Goal: Find specific page/section: Find specific page/section

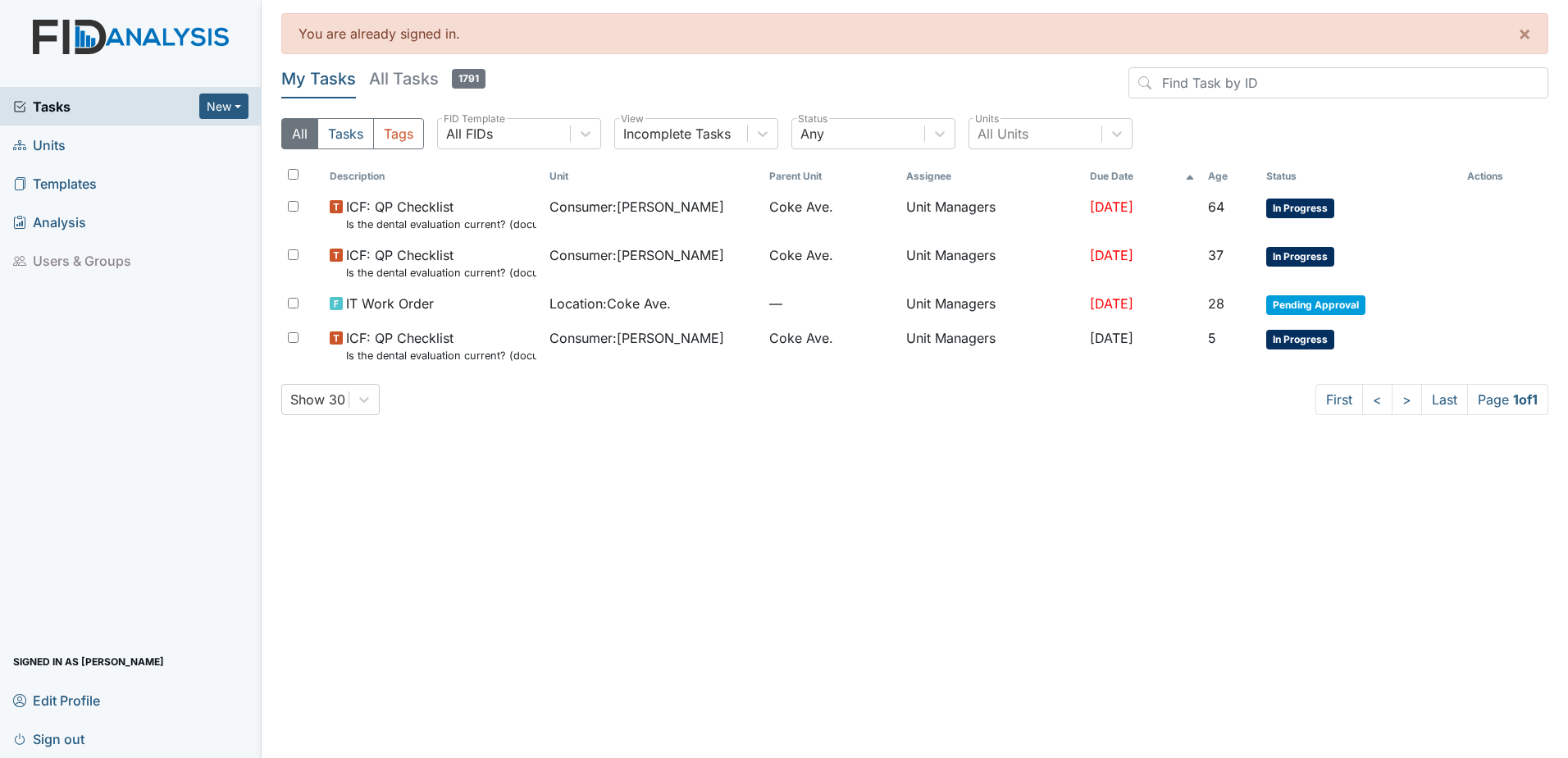
click at [51, 143] on span "Units" at bounding box center [39, 145] width 53 height 25
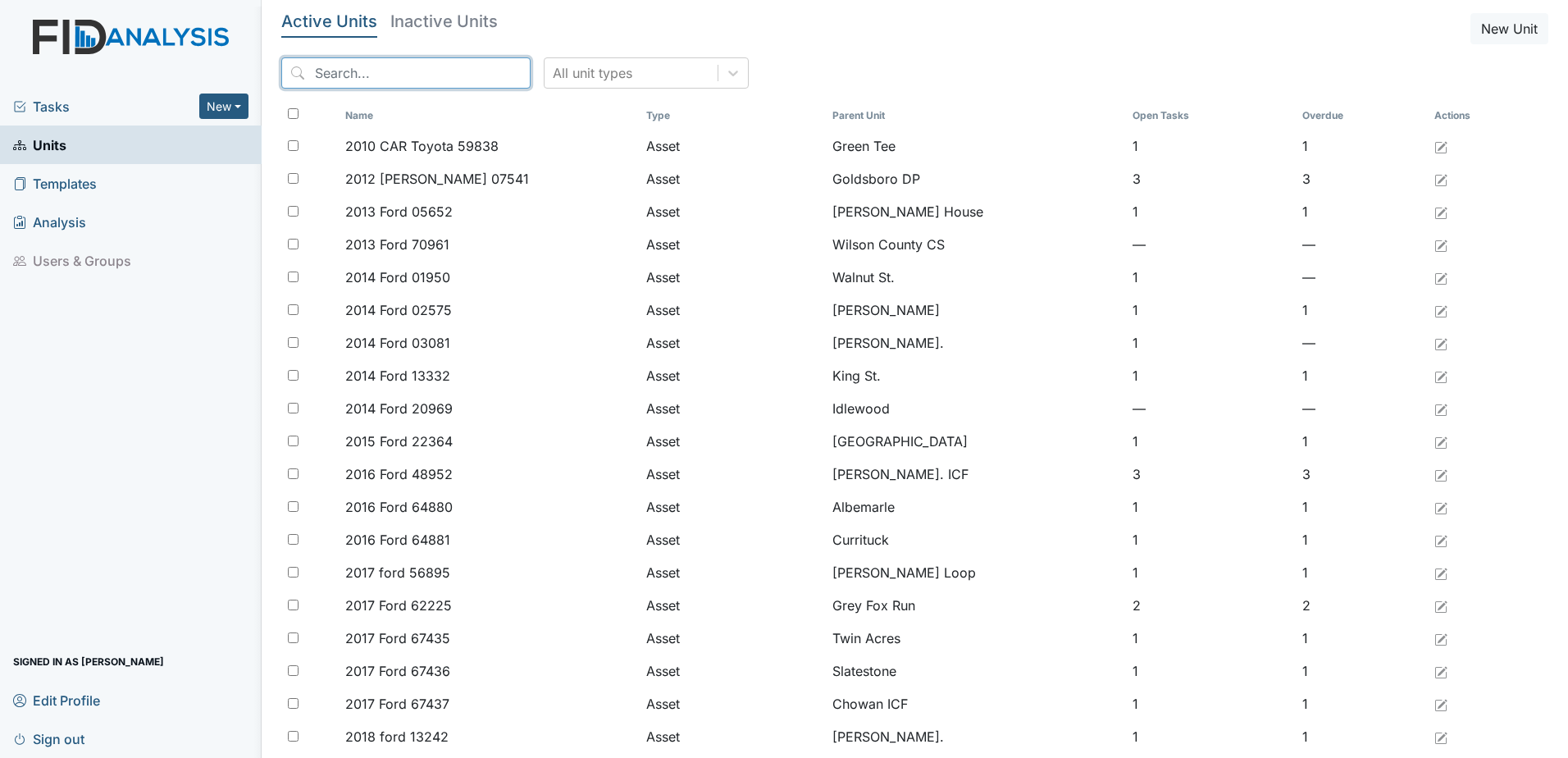
click at [396, 80] on input "search" at bounding box center [406, 73] width 250 height 31
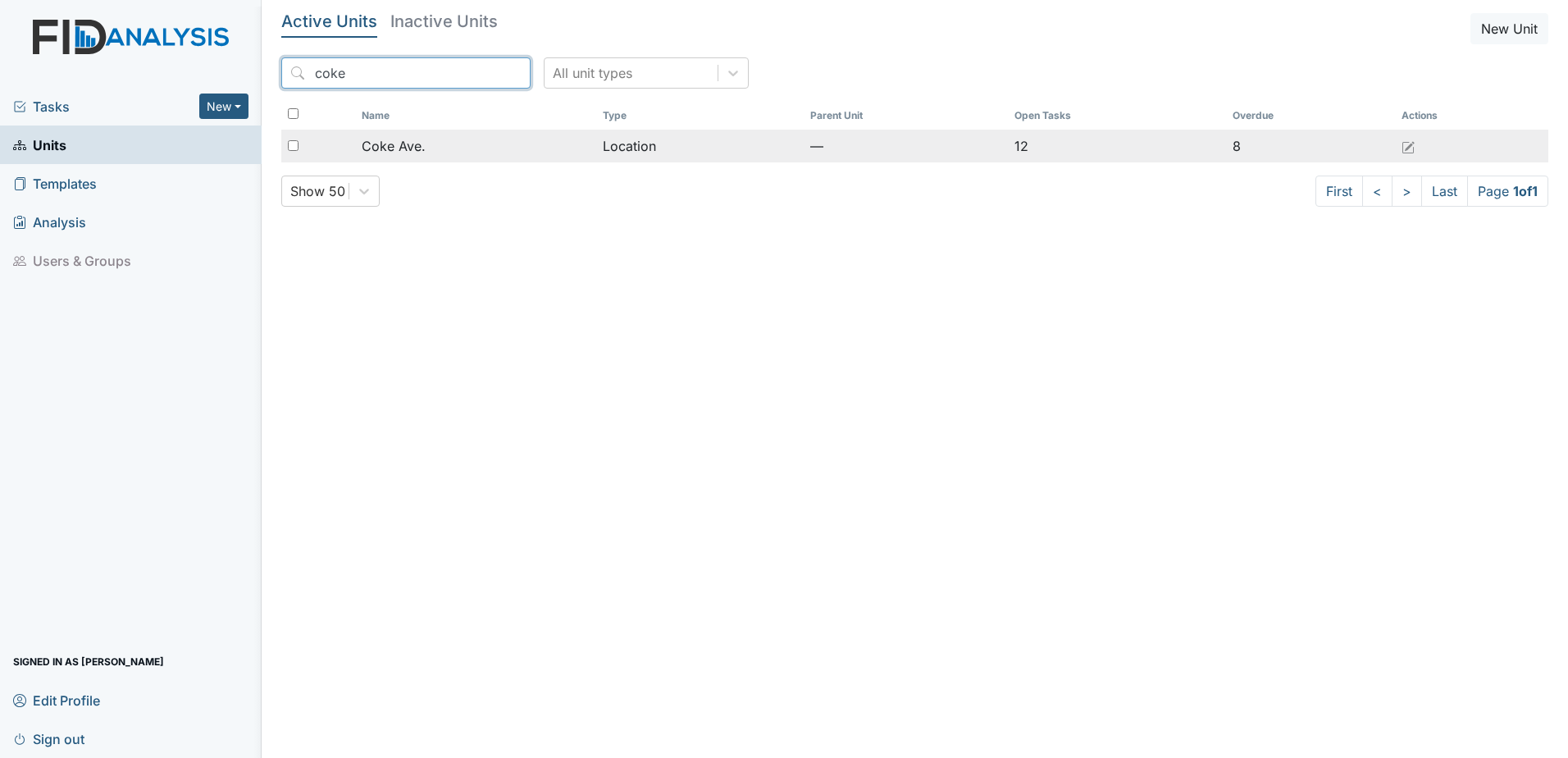
type input "coke"
click at [390, 154] on span "Coke Ave." at bounding box center [394, 146] width 64 height 20
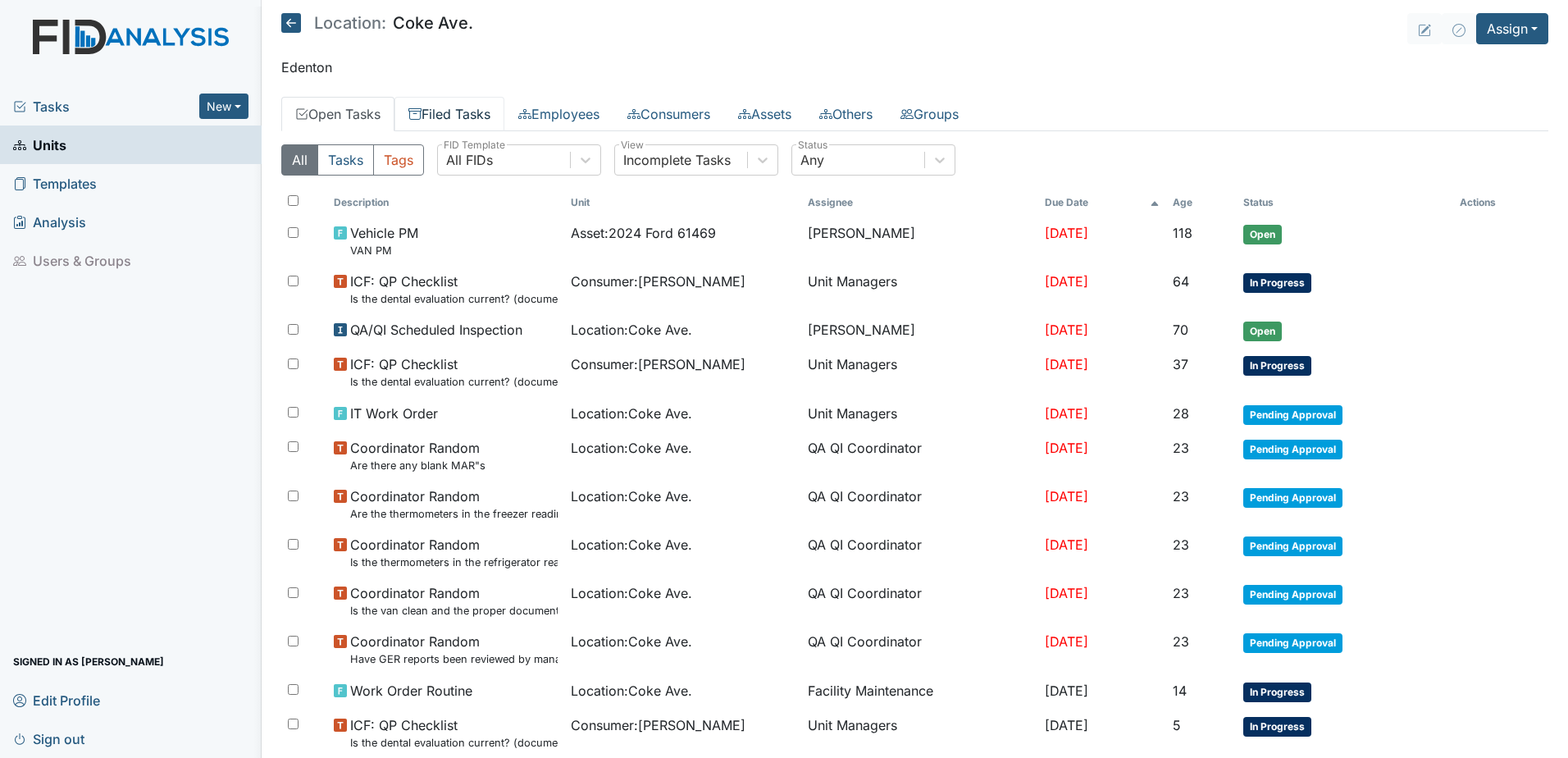
click at [466, 105] on link "Filed Tasks" at bounding box center [449, 114] width 110 height 34
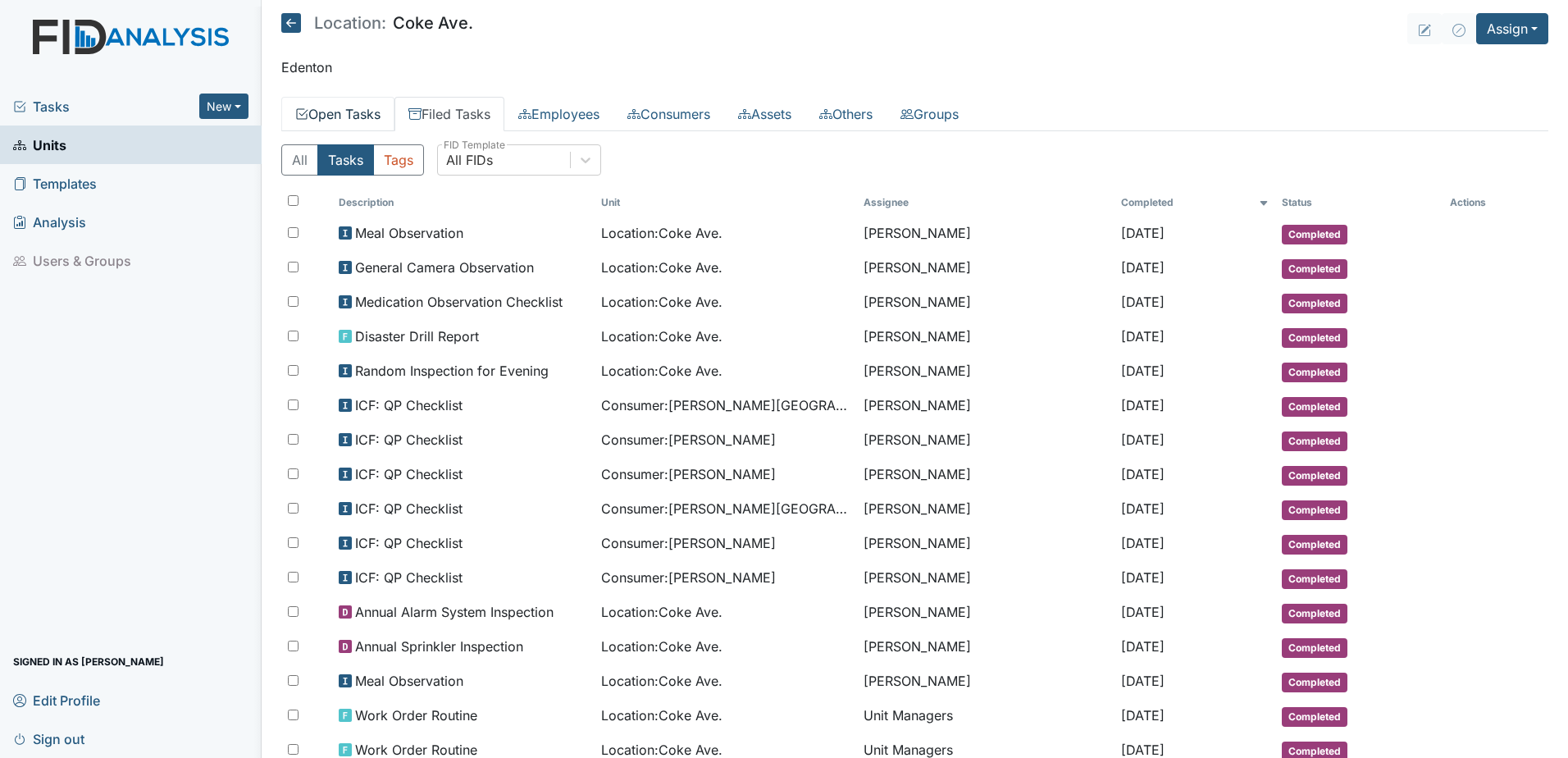
click at [356, 113] on link "Open Tasks" at bounding box center [338, 114] width 113 height 34
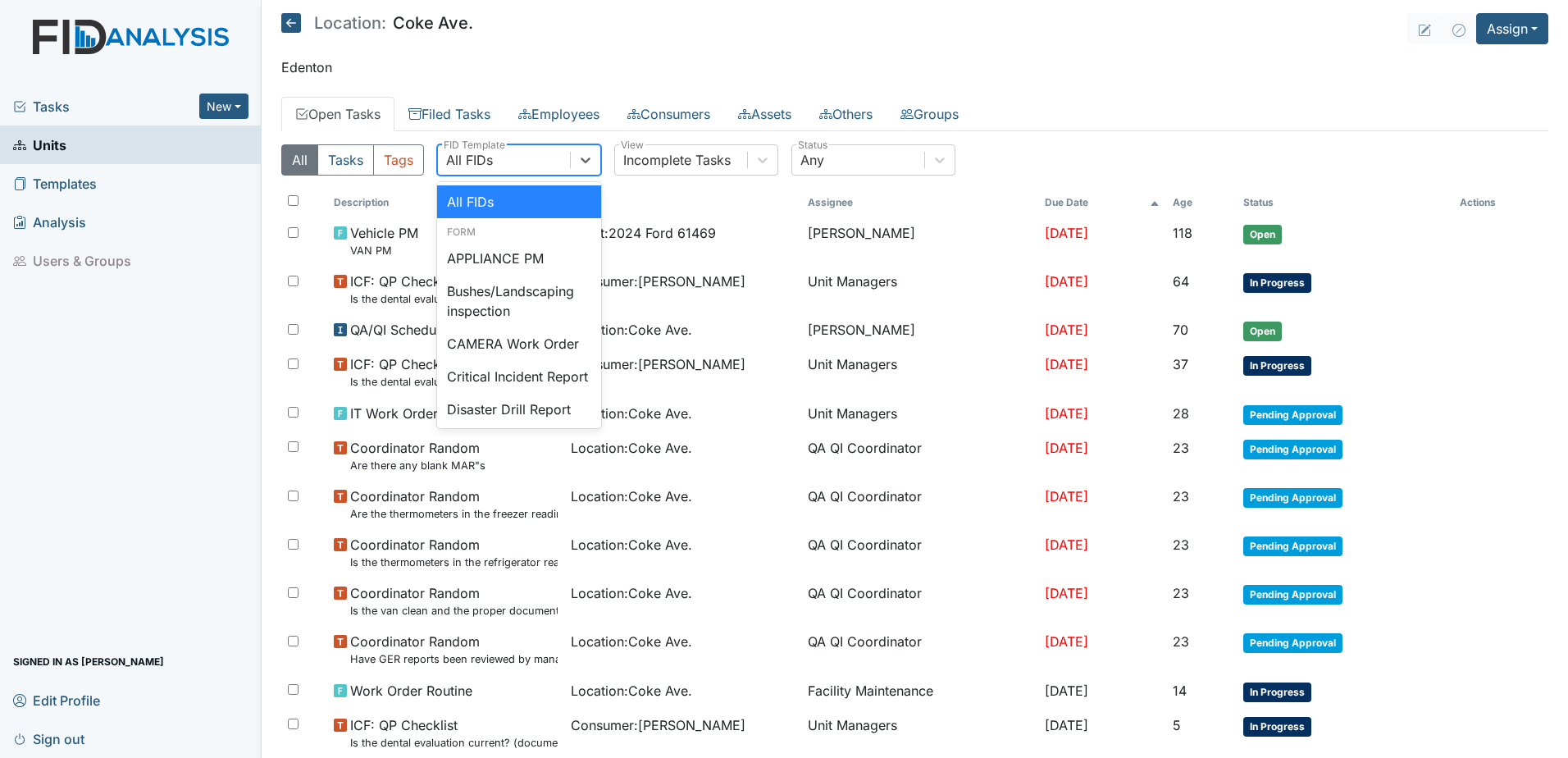
click at [536, 157] on div "All FIDs" at bounding box center [505, 160] width 132 height 30
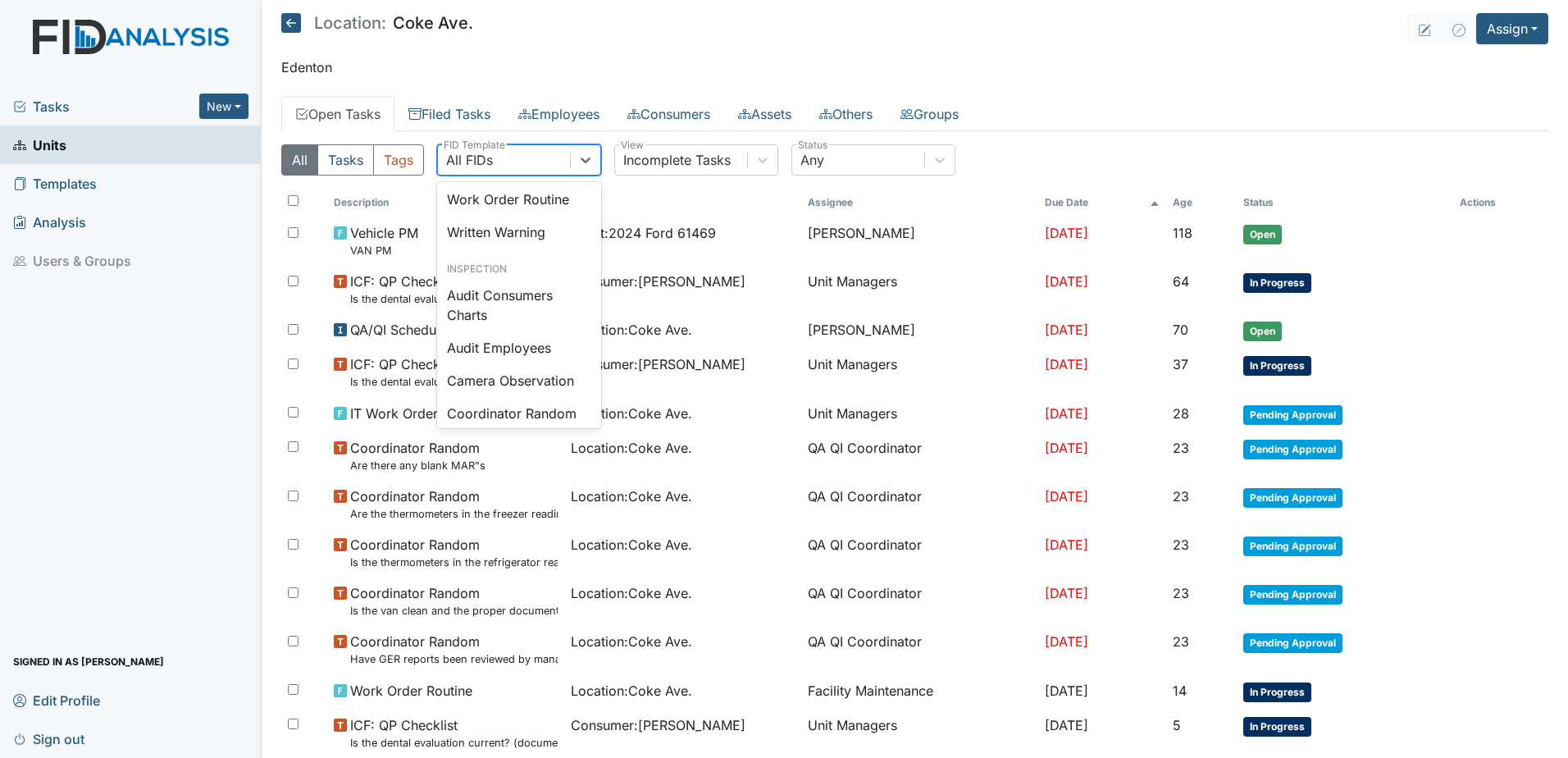
scroll to position [492, 0]
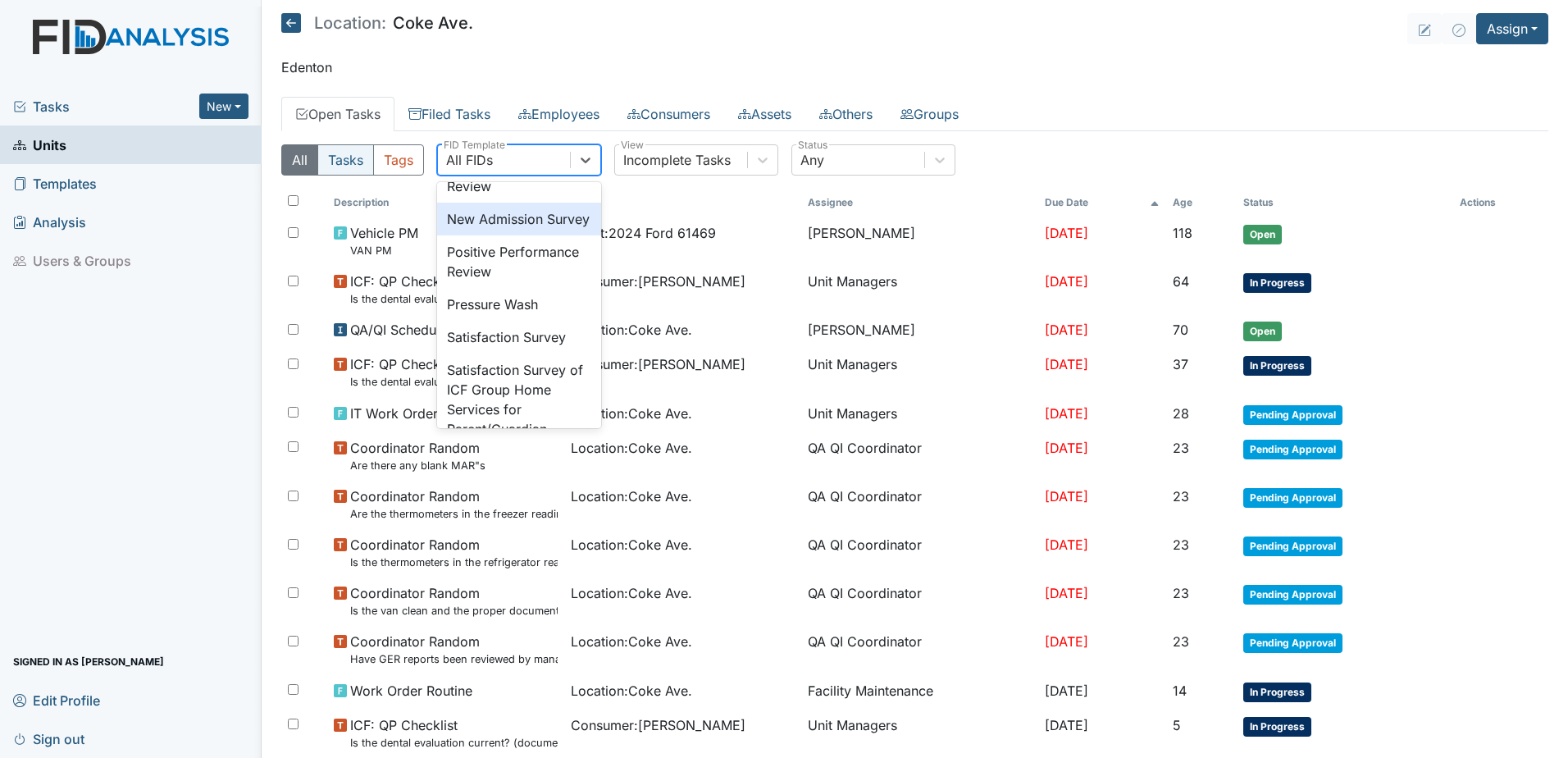
click at [339, 159] on button "Tasks" at bounding box center [346, 160] width 56 height 31
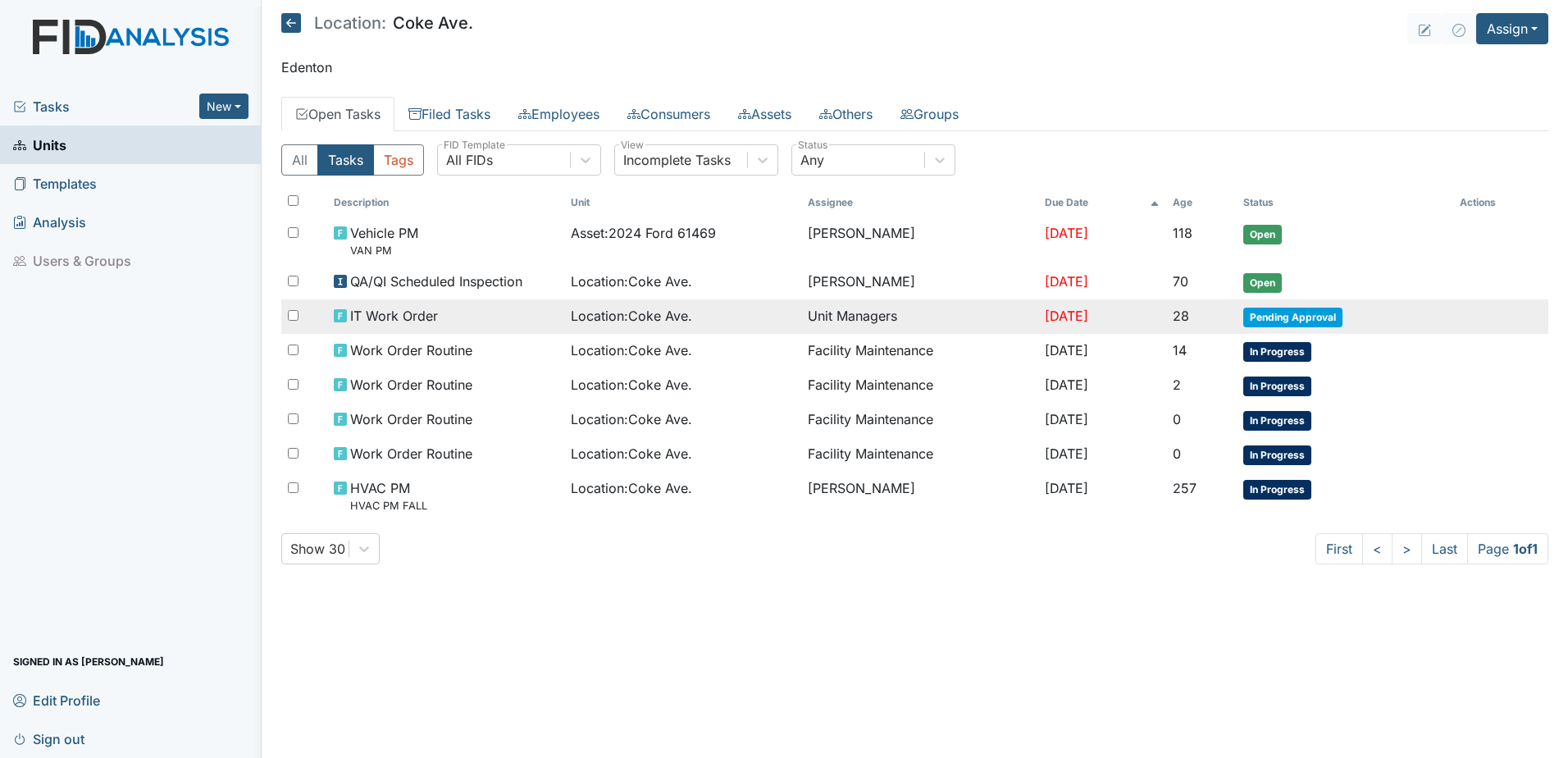
click at [602, 326] on span "Location : Coke Ave." at bounding box center [632, 316] width 122 height 20
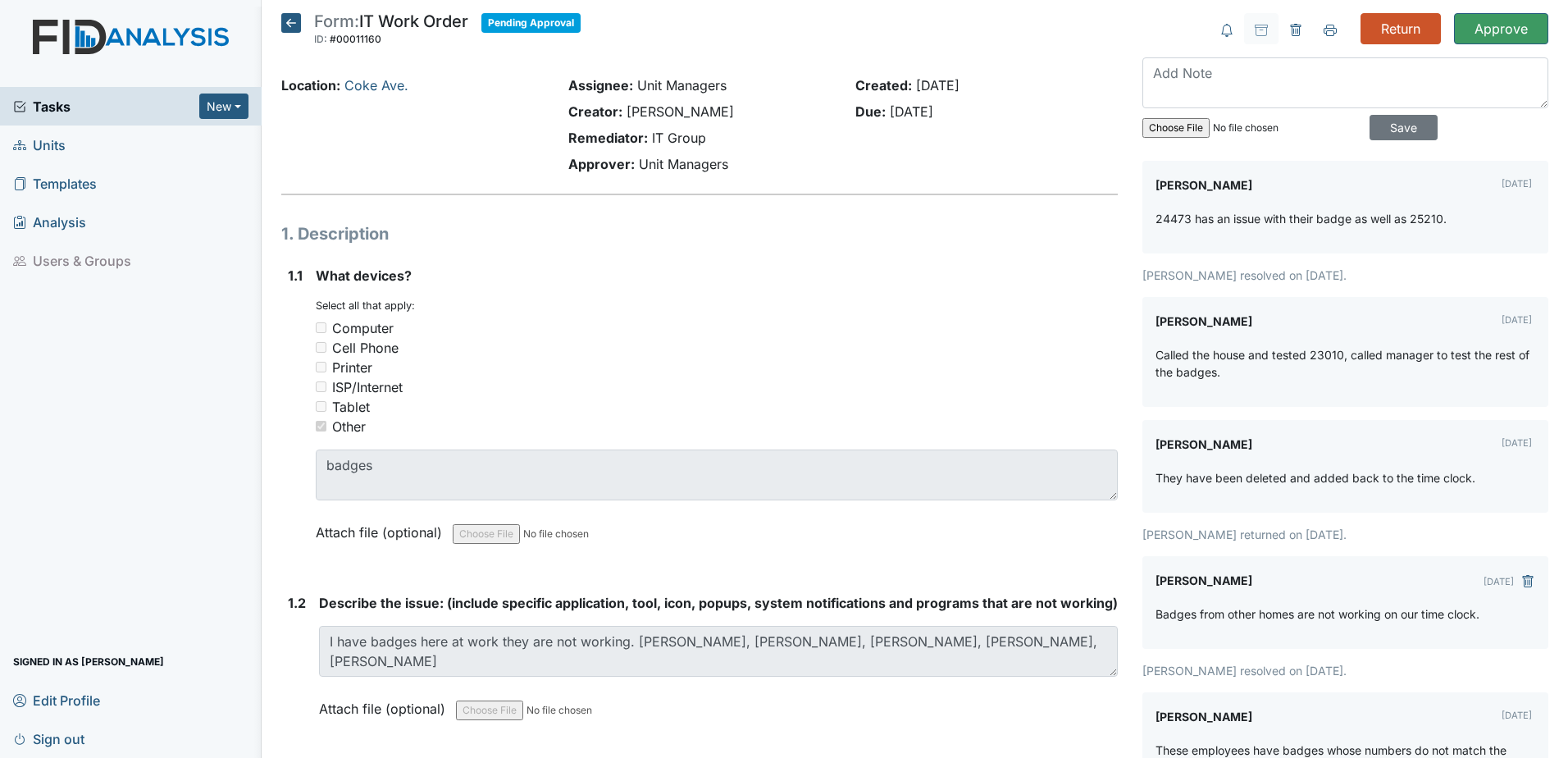
click at [294, 28] on icon at bounding box center [291, 23] width 20 height 20
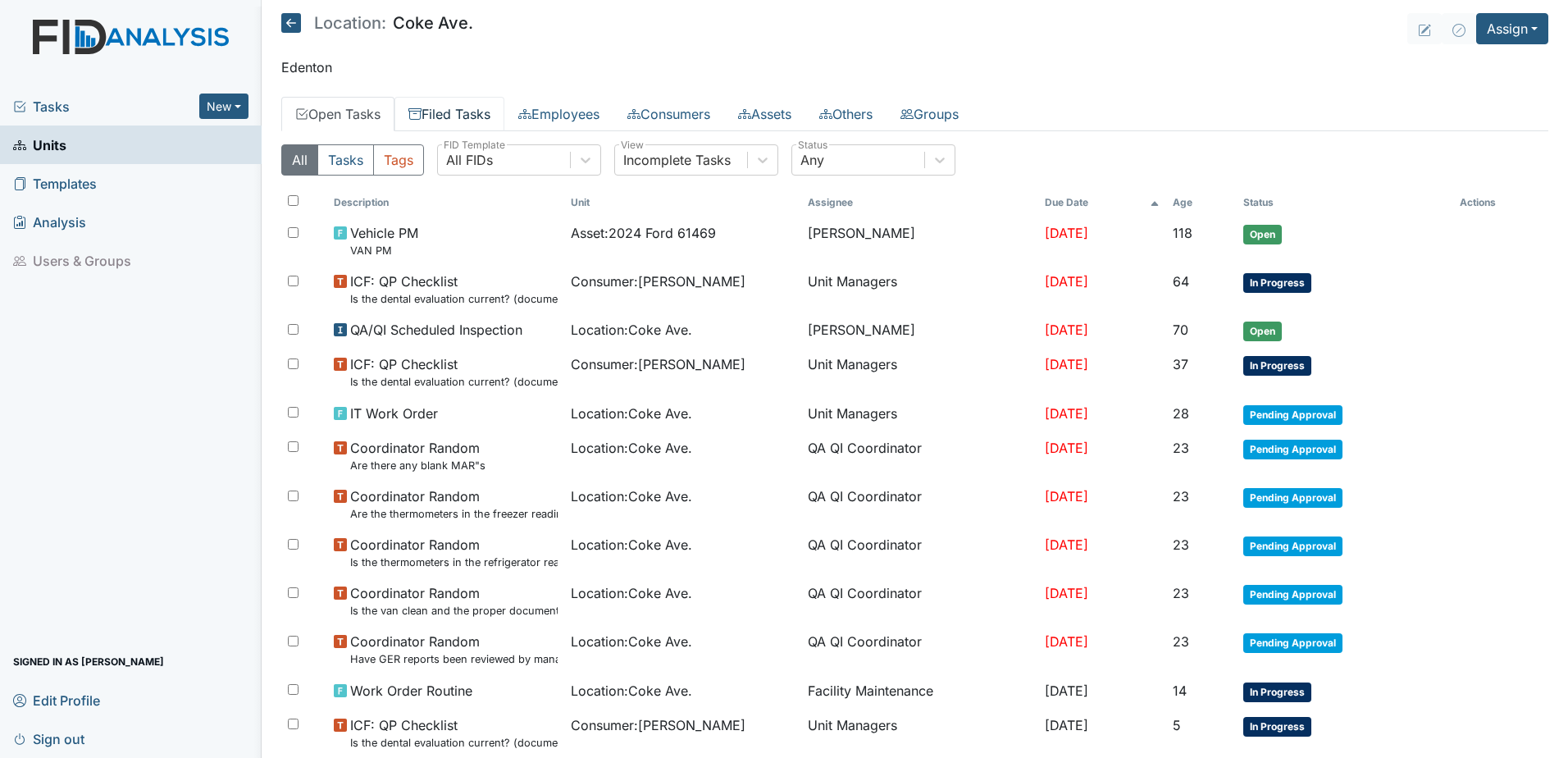
click at [489, 121] on link "Filed Tasks" at bounding box center [449, 114] width 110 height 34
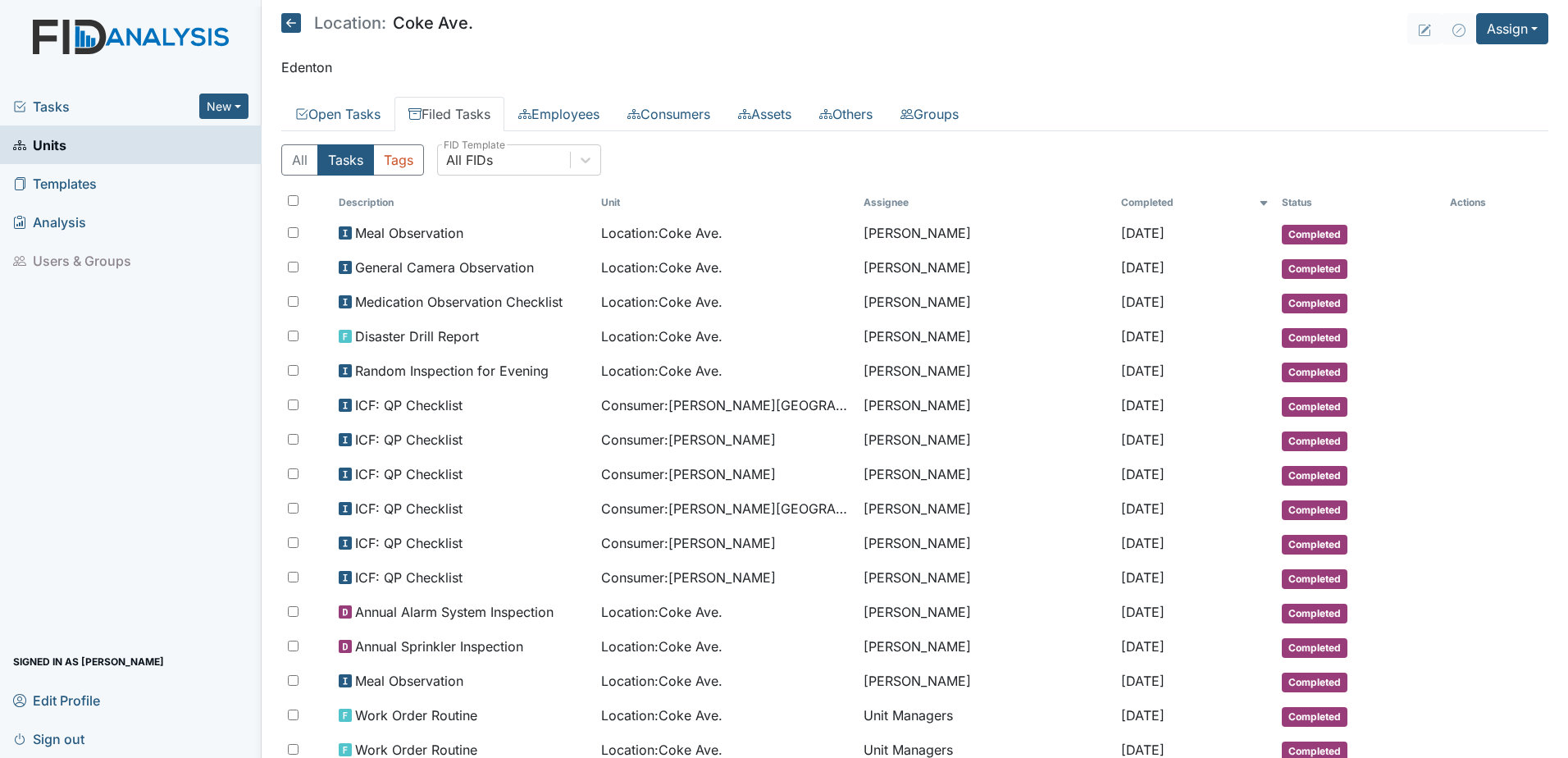
click at [358, 154] on button "Tasks" at bounding box center [346, 160] width 56 height 31
click at [353, 162] on button "Tasks" at bounding box center [346, 160] width 56 height 31
click at [356, 112] on link "Open Tasks" at bounding box center [338, 114] width 113 height 34
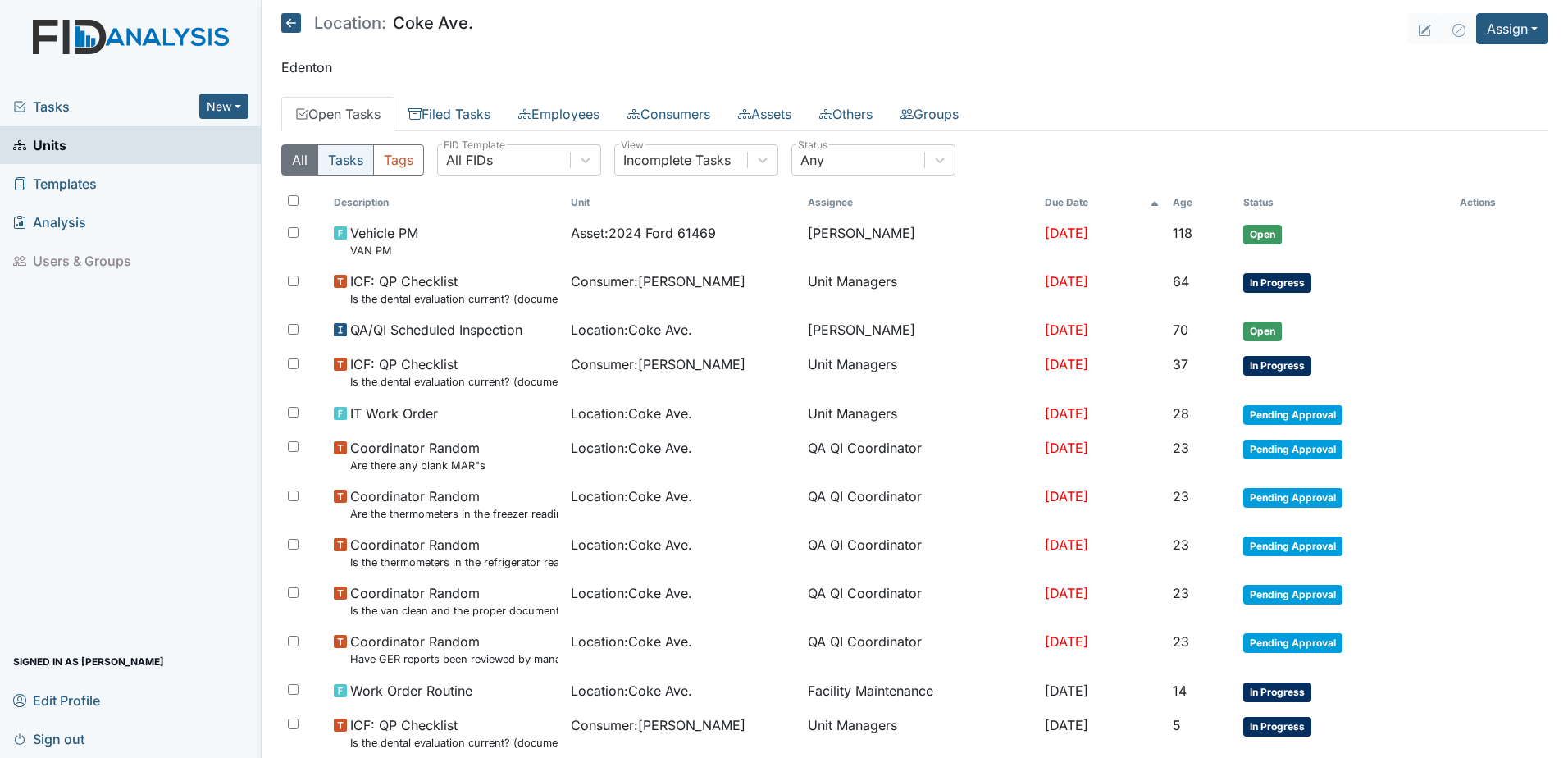
click at [354, 161] on button "Tasks" at bounding box center [346, 160] width 56 height 31
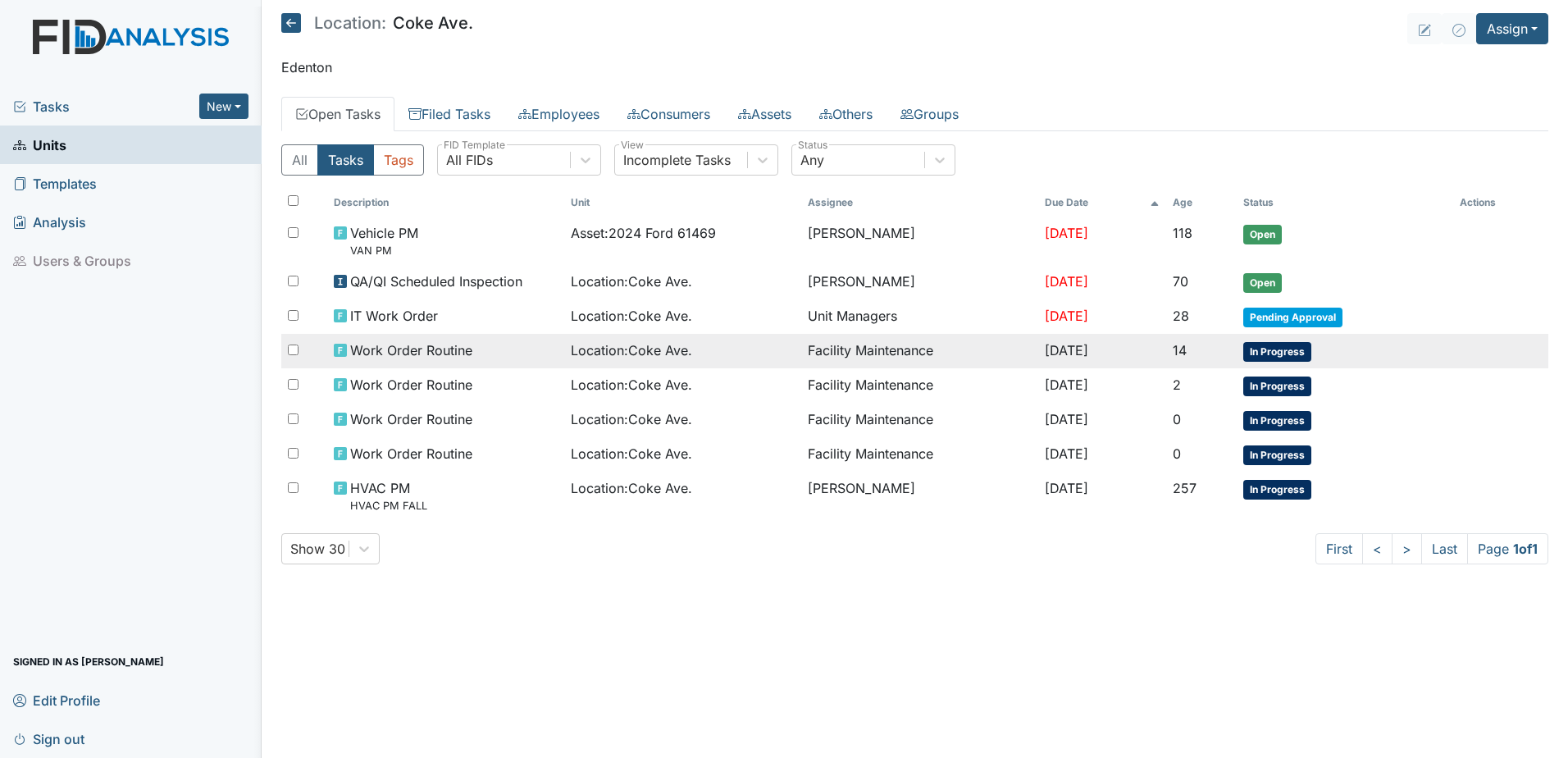
click at [856, 354] on td "Facility Maintenance" at bounding box center [919, 351] width 237 height 34
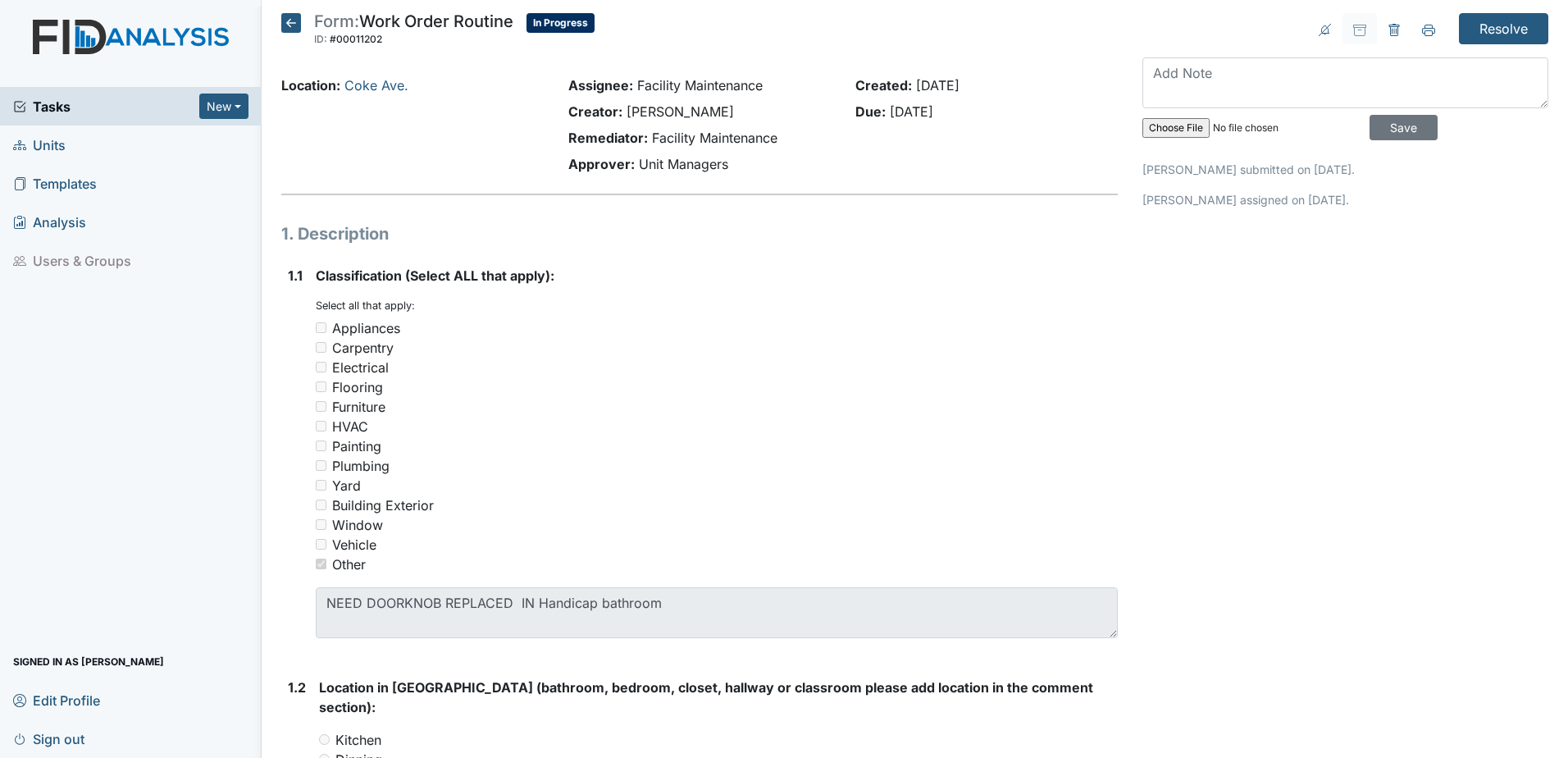
click at [289, 31] on icon at bounding box center [291, 23] width 20 height 20
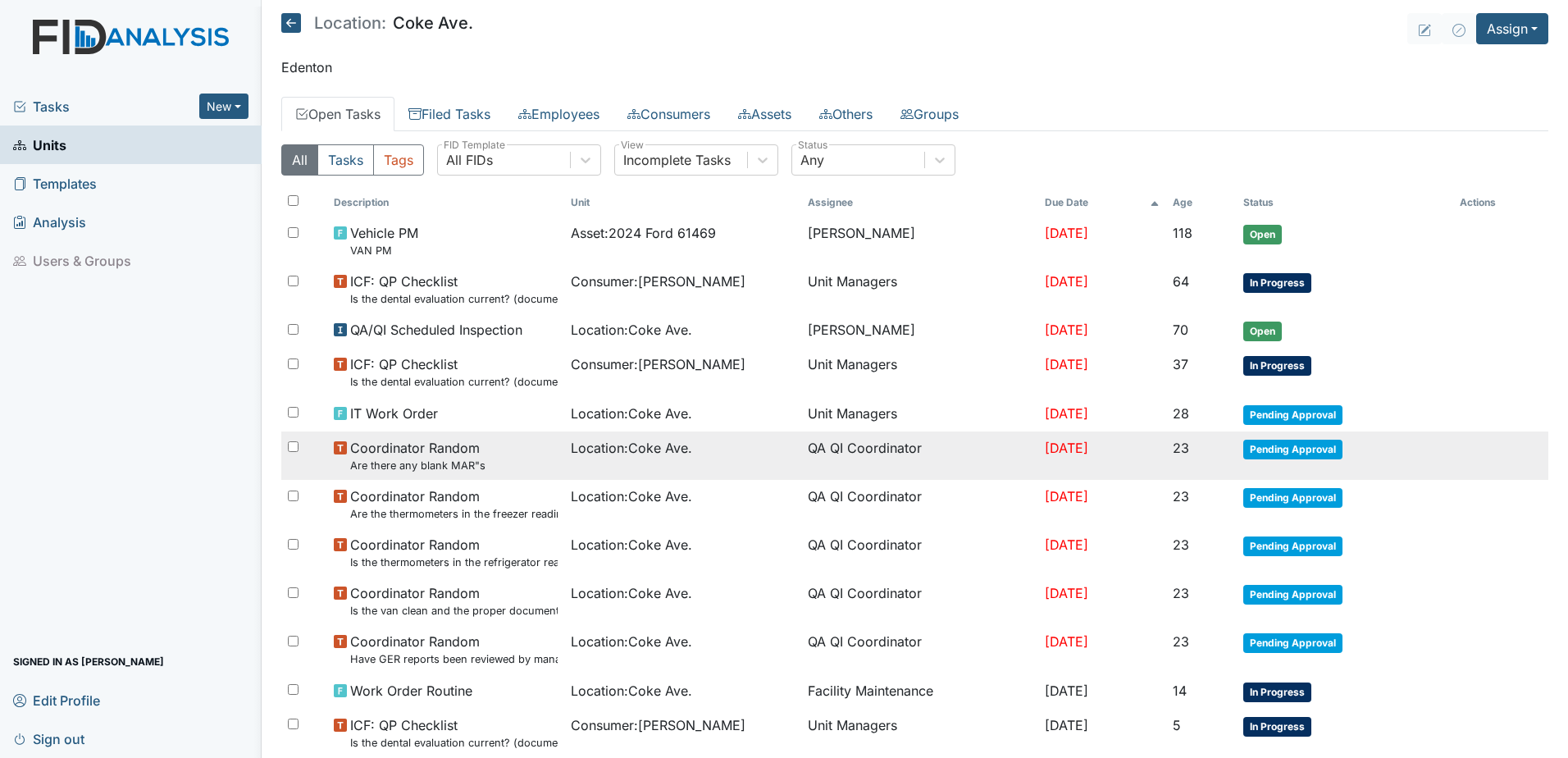
click at [993, 458] on td "QA QI Coordinator" at bounding box center [919, 455] width 237 height 48
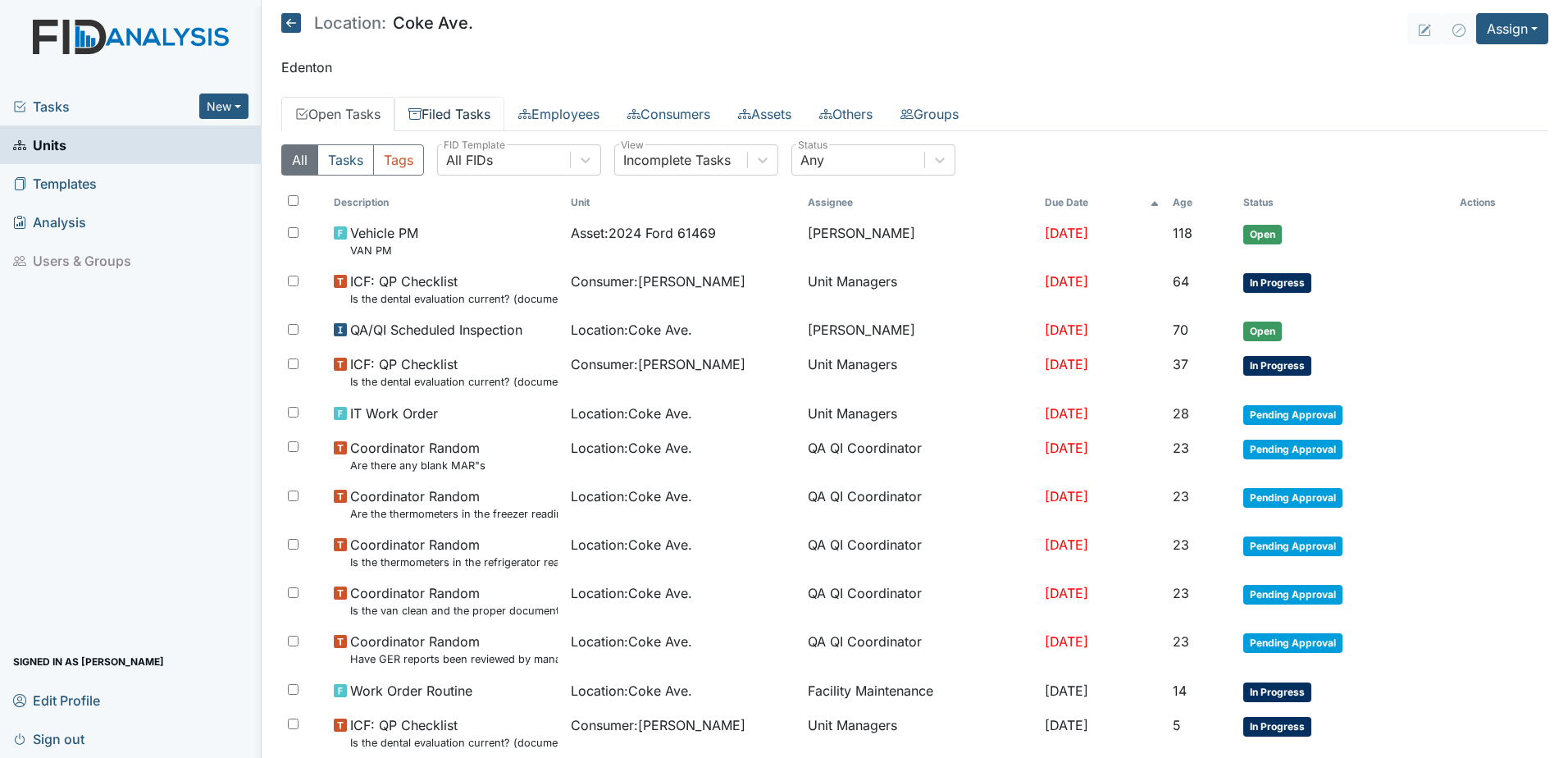
click at [463, 116] on link "Filed Tasks" at bounding box center [449, 114] width 110 height 34
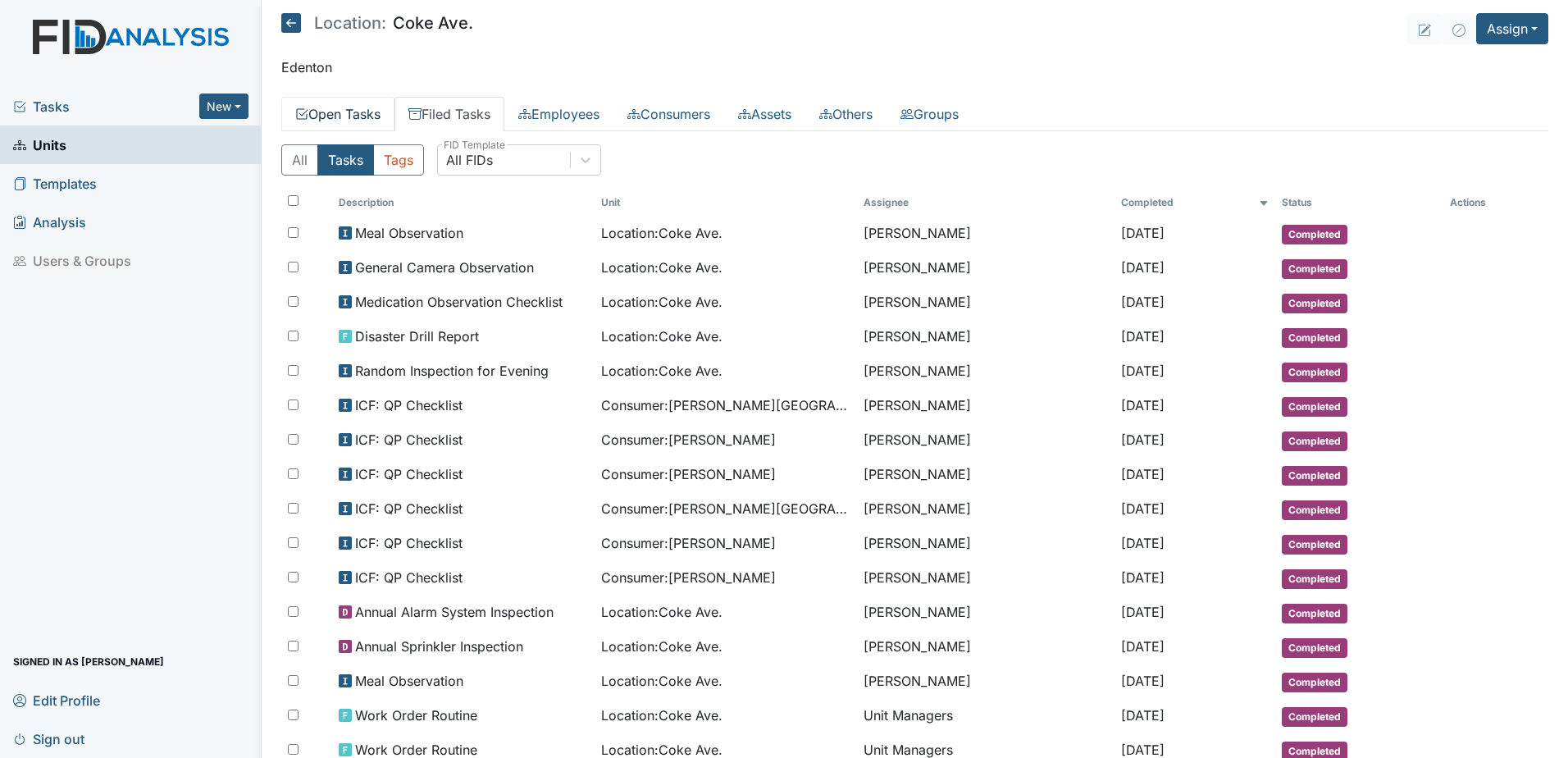
click at [349, 115] on link "Open Tasks" at bounding box center [338, 114] width 113 height 34
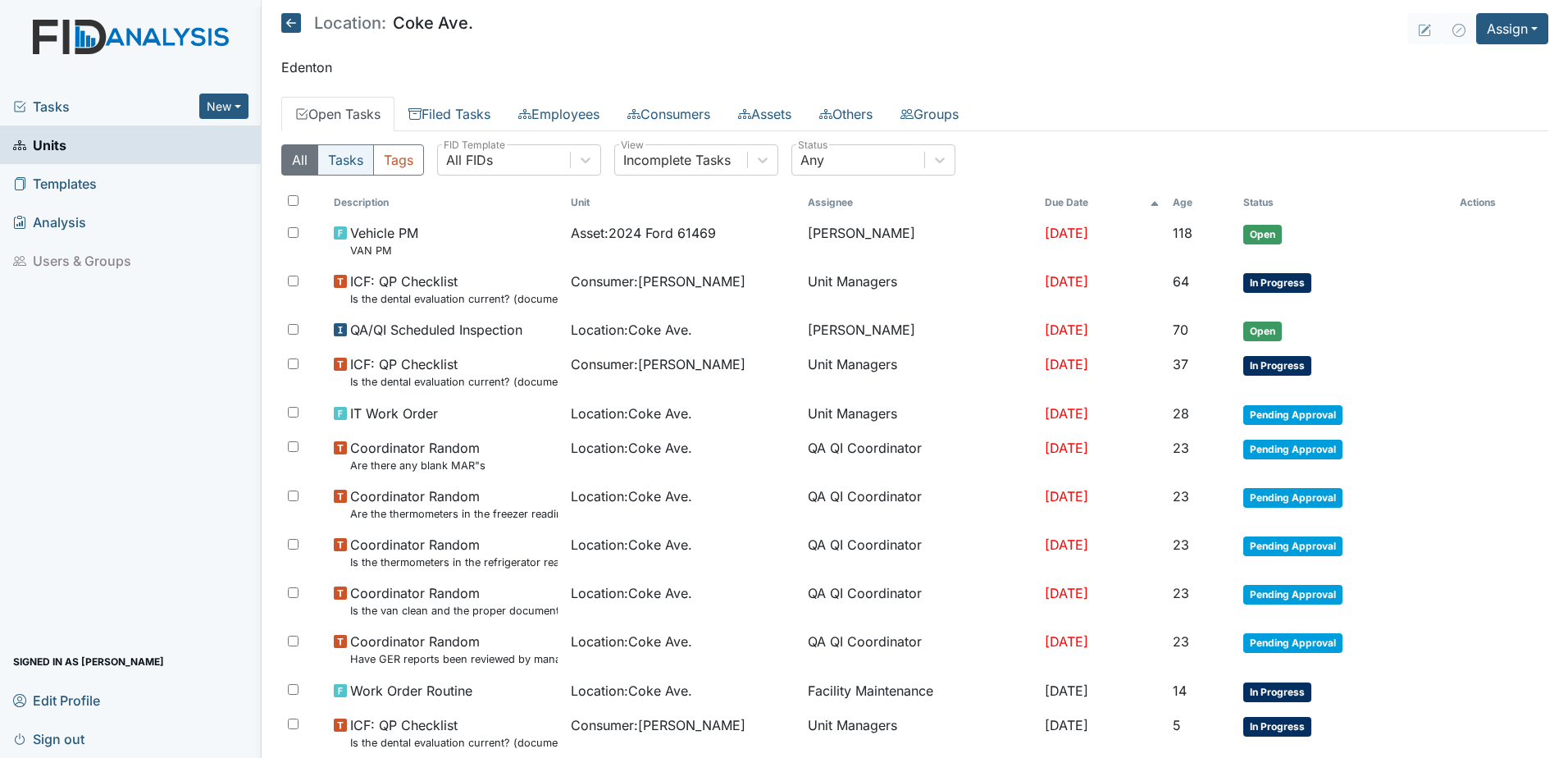
click at [350, 167] on button "Tasks" at bounding box center [346, 160] width 56 height 31
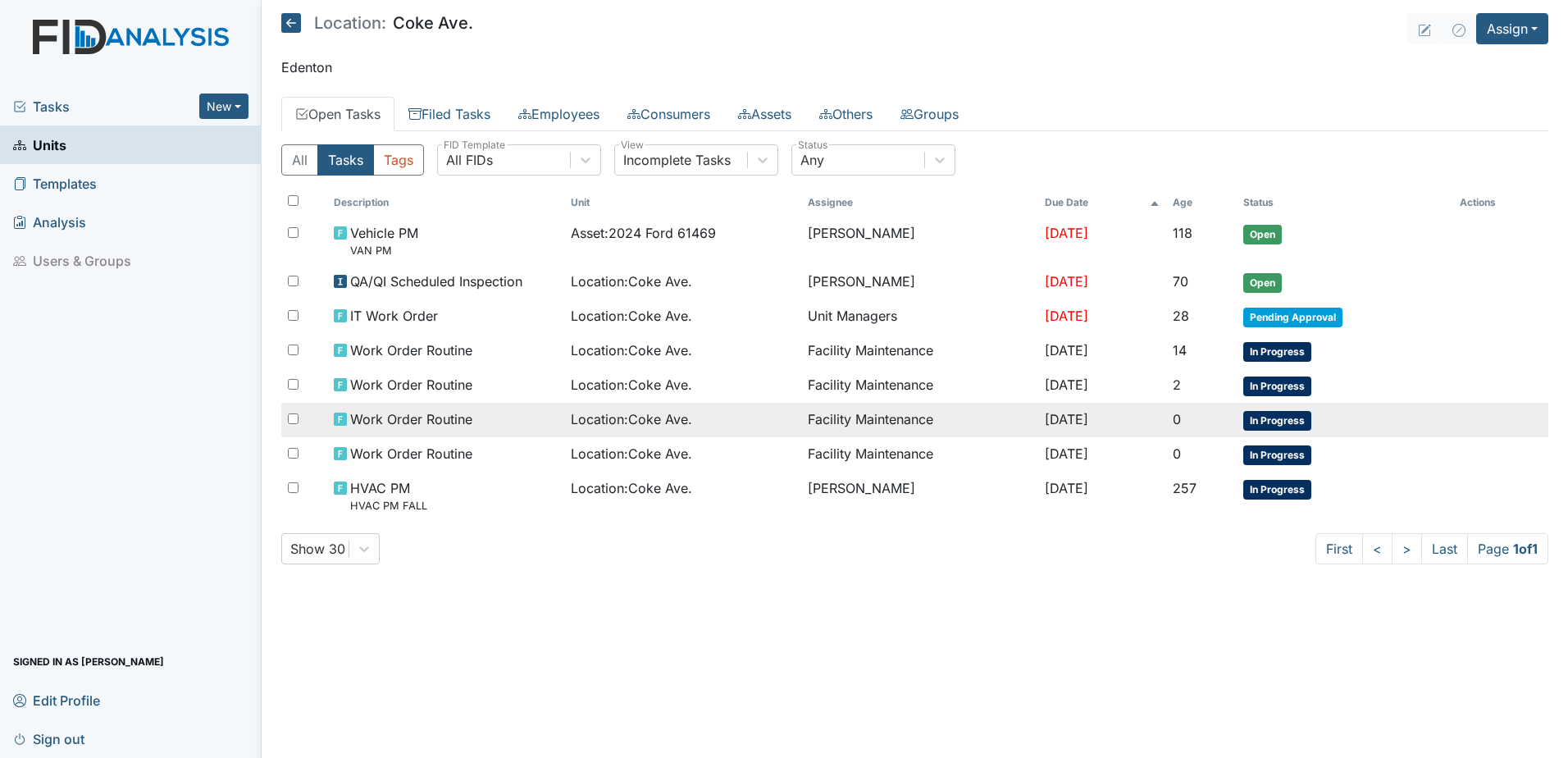
click at [1088, 414] on td "[DATE]" at bounding box center [1102, 420] width 128 height 34
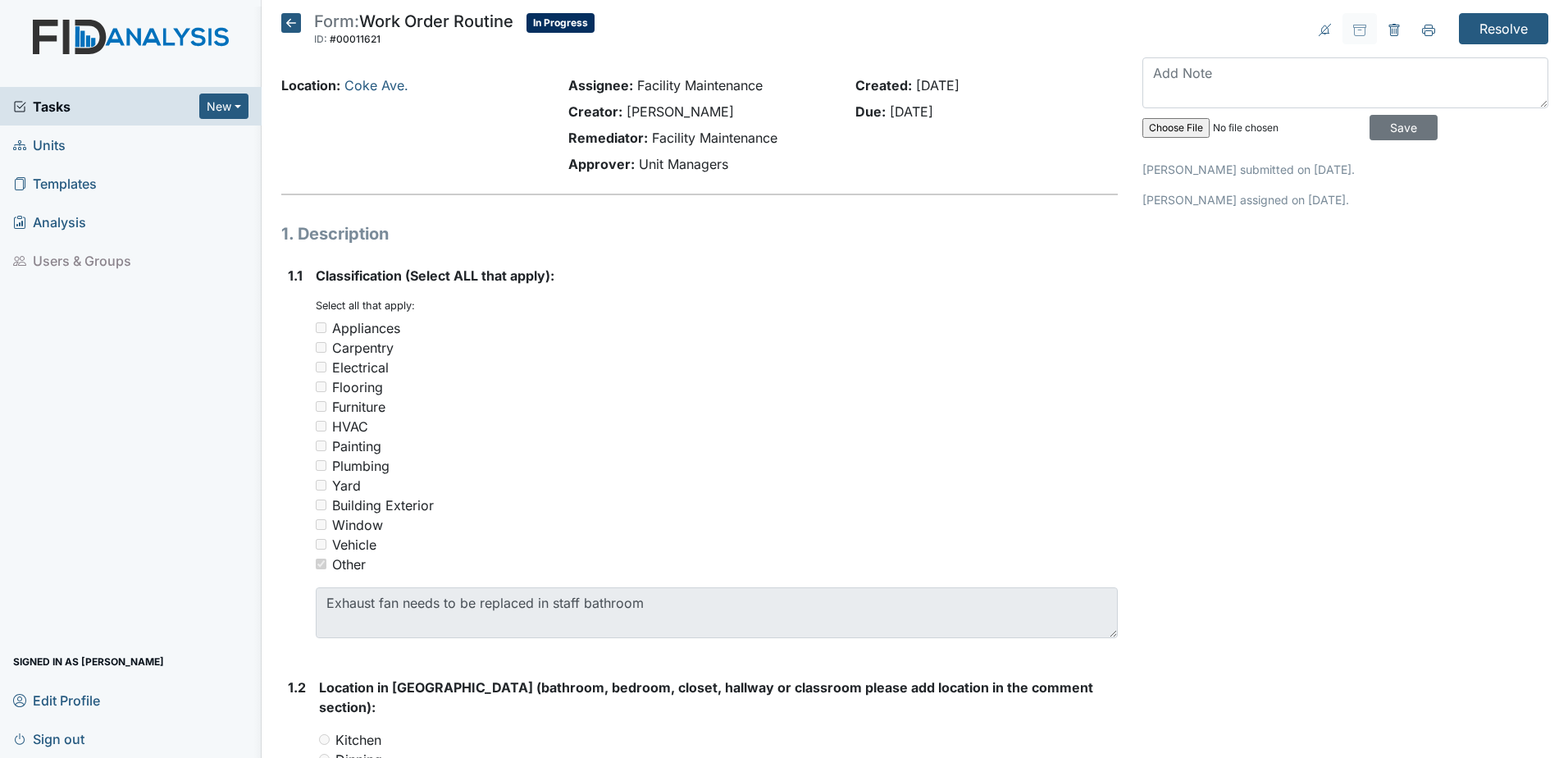
click at [296, 25] on icon at bounding box center [291, 23] width 20 height 20
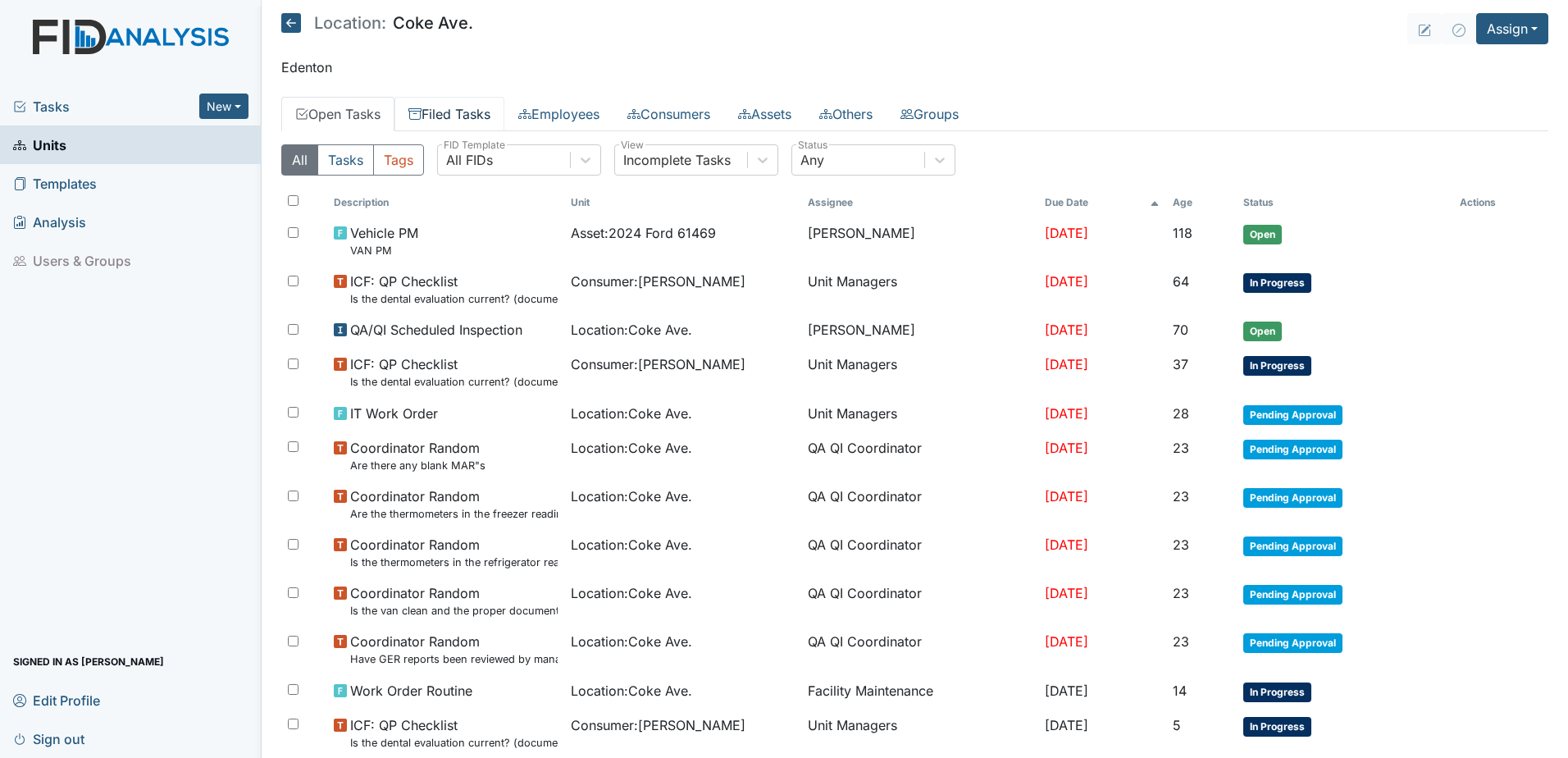
click at [422, 106] on link "Filed Tasks" at bounding box center [449, 114] width 110 height 34
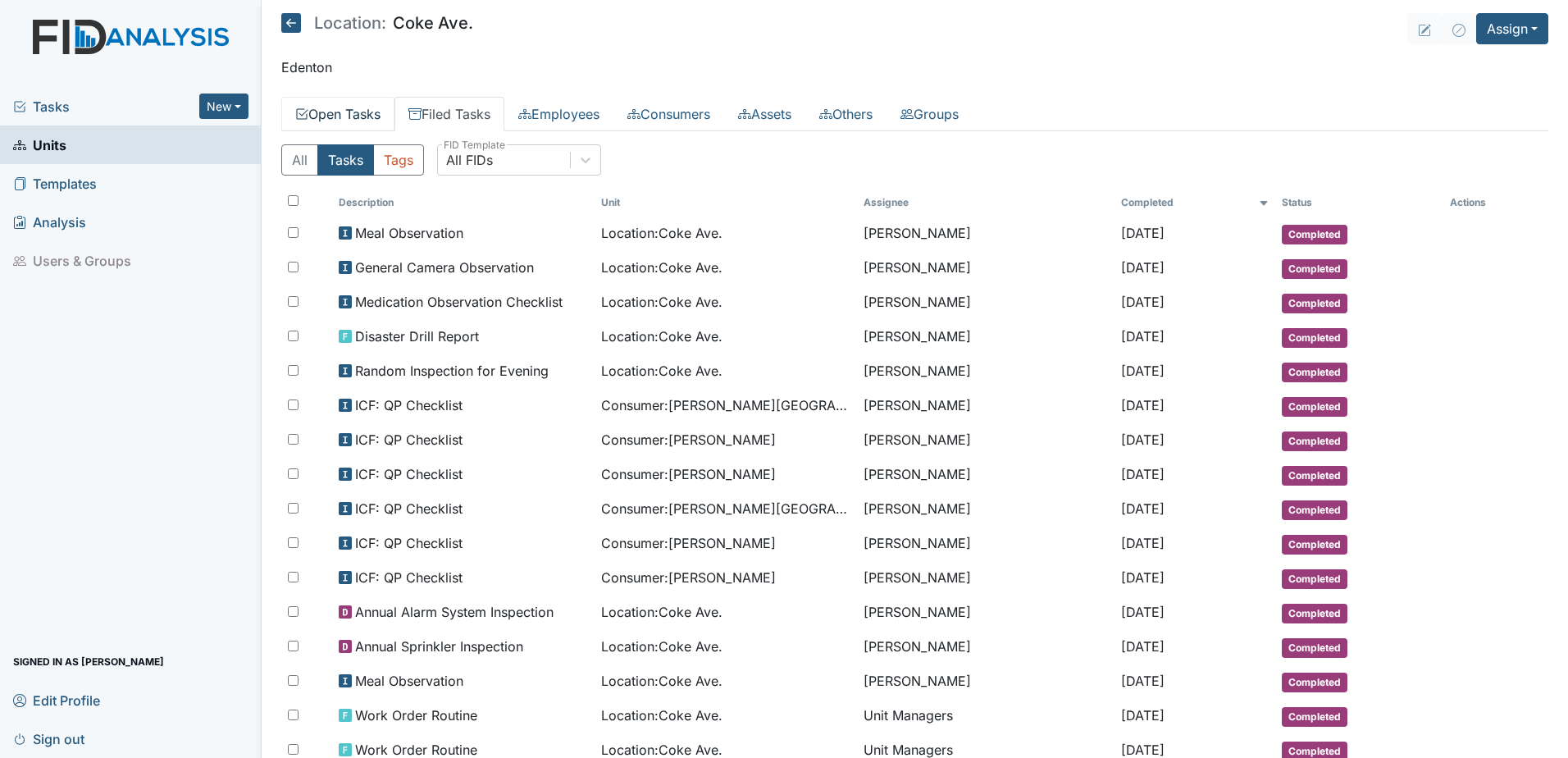
click at [350, 118] on link "Open Tasks" at bounding box center [338, 114] width 113 height 34
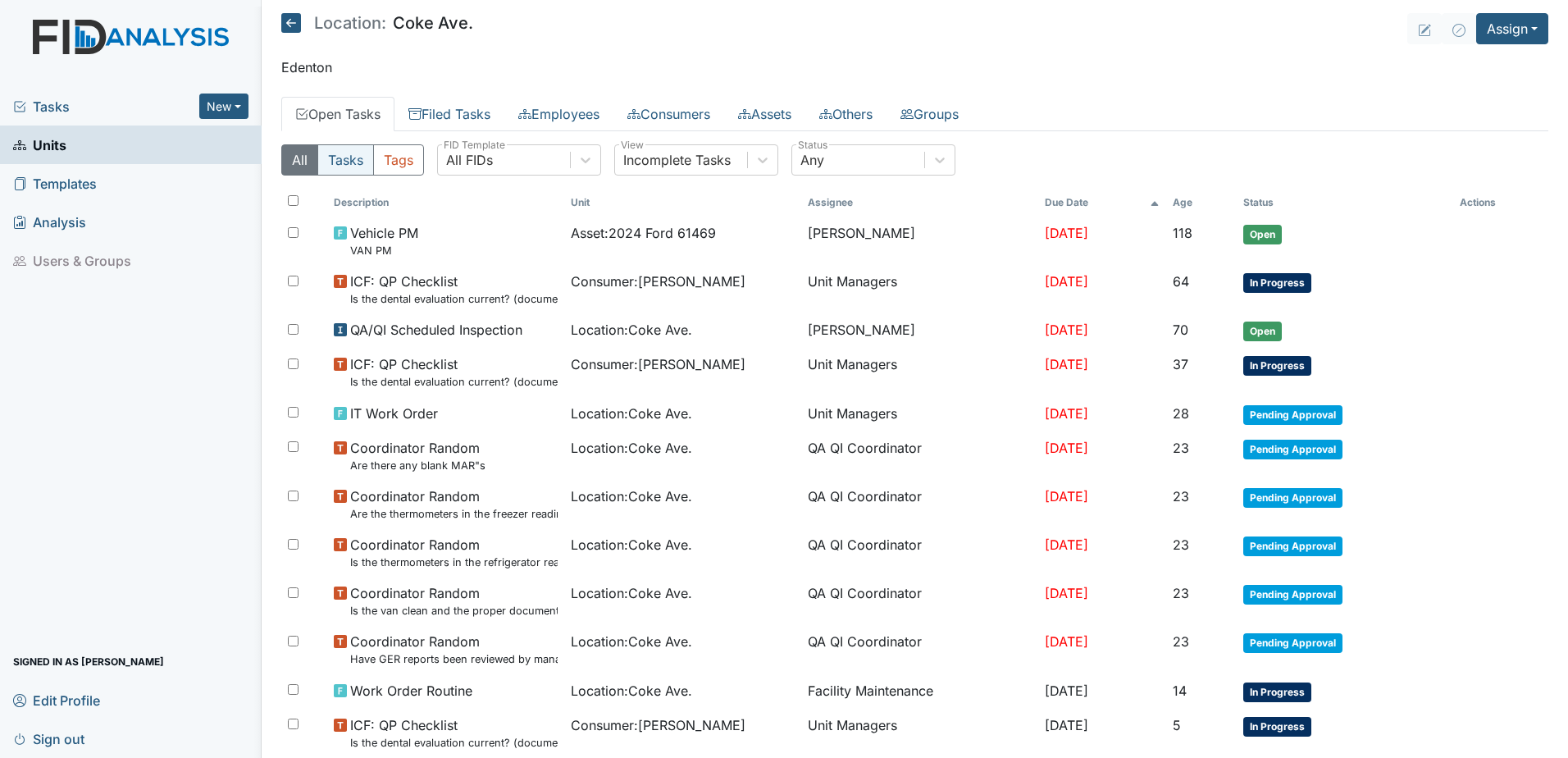
click at [342, 162] on button "Tasks" at bounding box center [346, 160] width 56 height 31
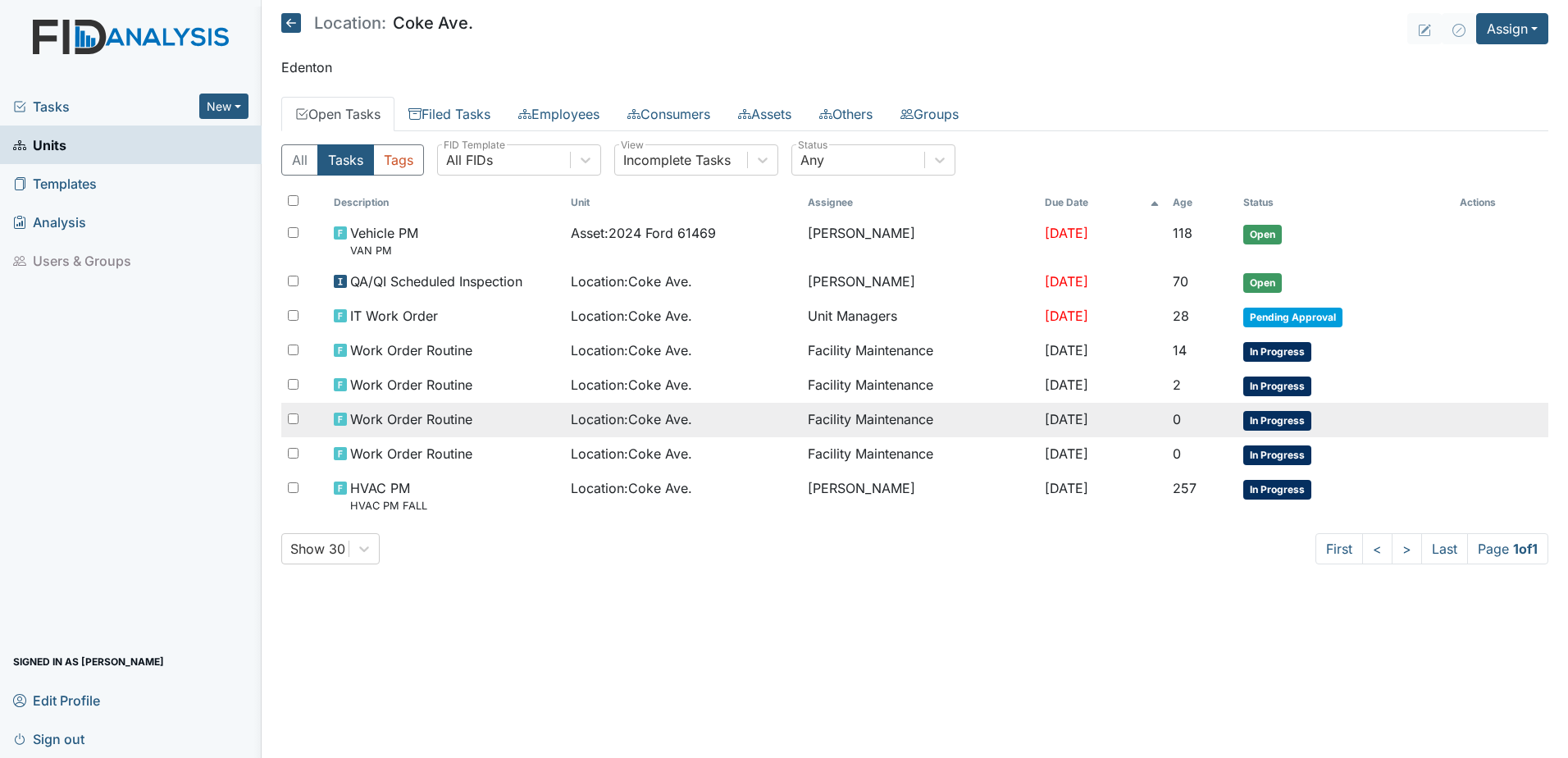
click at [969, 419] on td "Facility Maintenance" at bounding box center [919, 420] width 237 height 34
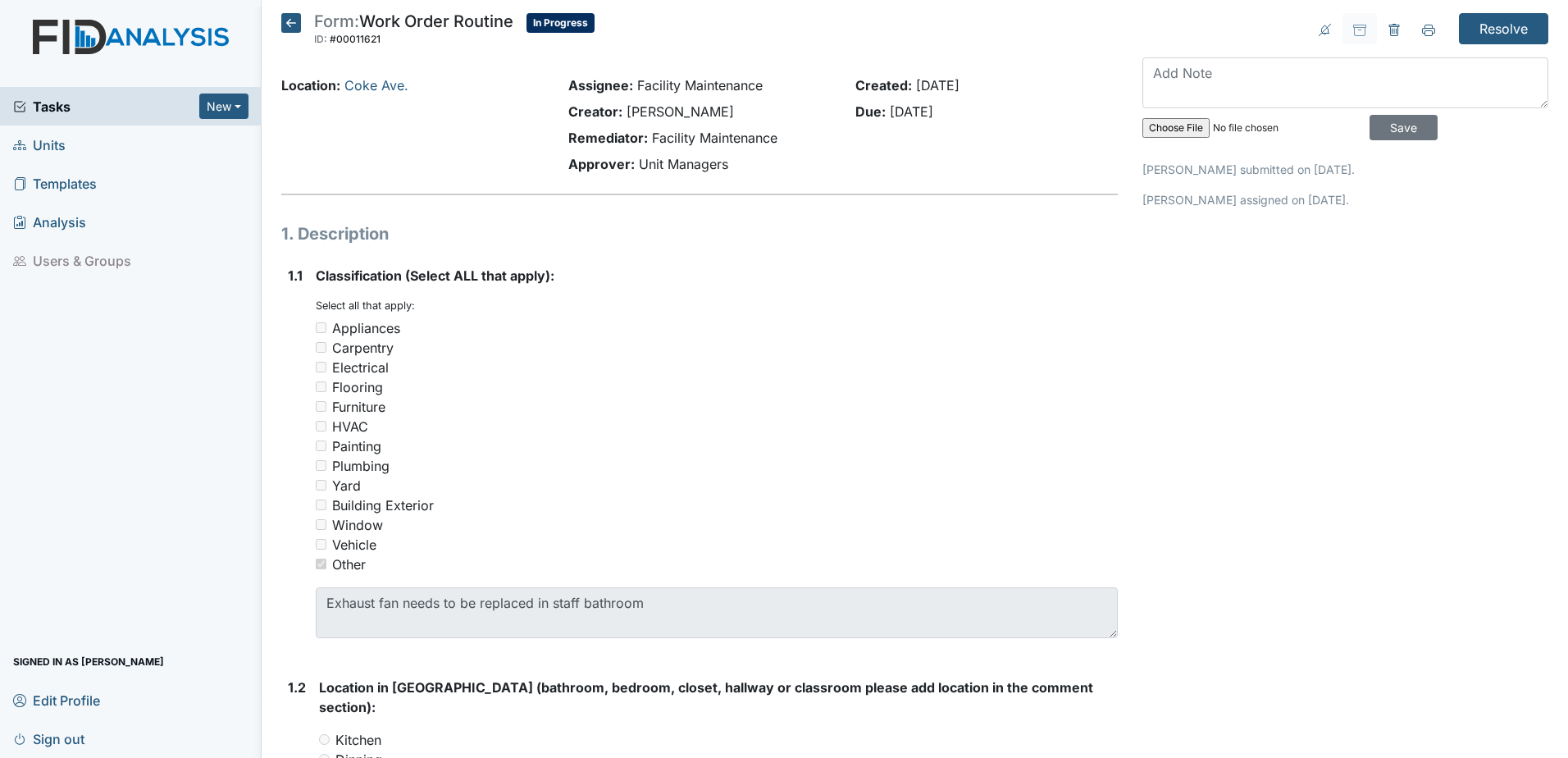
click at [294, 18] on icon at bounding box center [291, 23] width 20 height 20
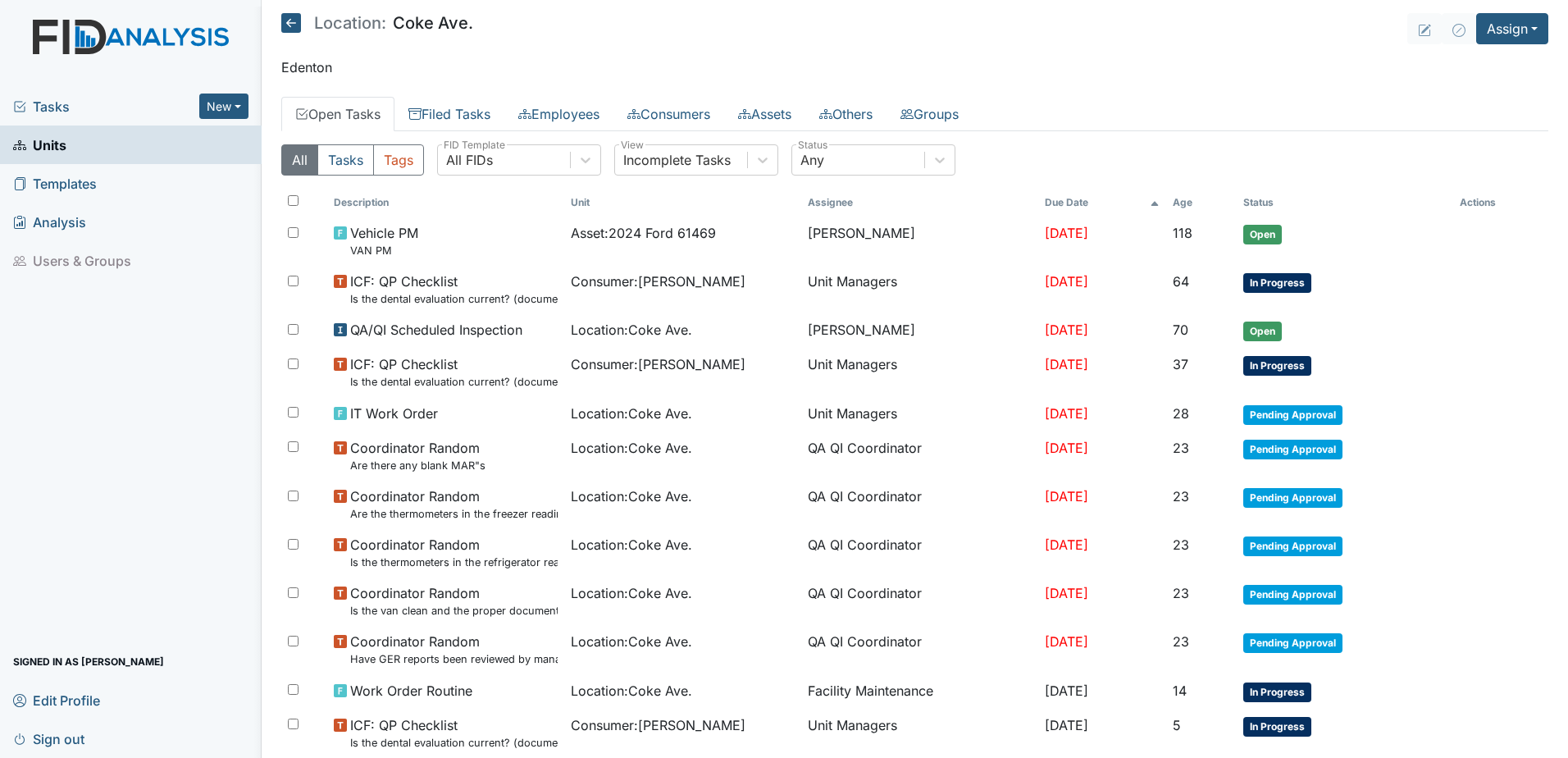
click at [377, 114] on link "Open Tasks" at bounding box center [338, 114] width 113 height 34
click at [336, 165] on button "Tasks" at bounding box center [346, 160] width 56 height 31
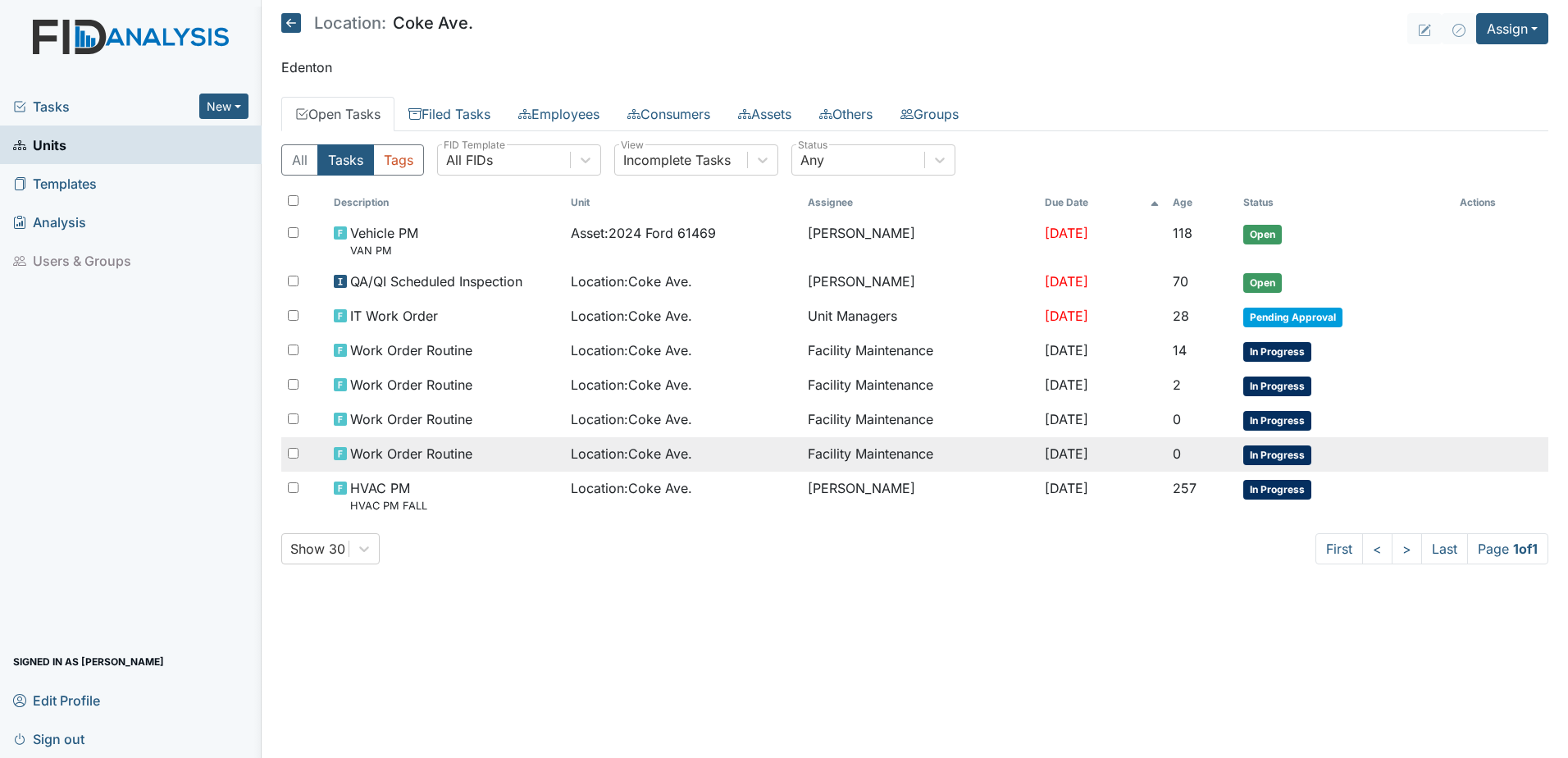
click at [663, 448] on span "Location : [GEOGRAPHIC_DATA]." at bounding box center [632, 454] width 122 height 20
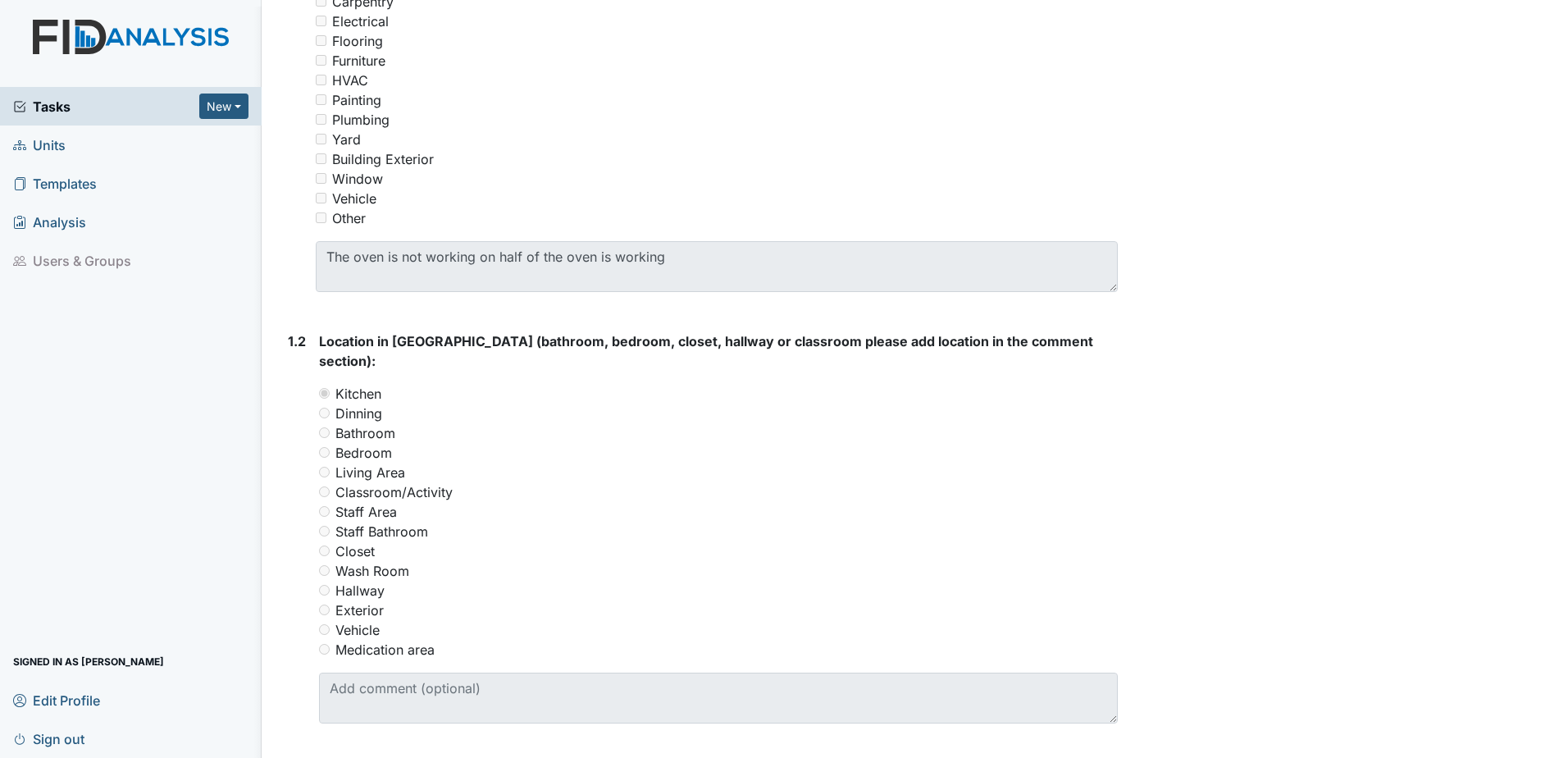
scroll to position [575, 0]
